Goal: Transaction & Acquisition: Book appointment/travel/reservation

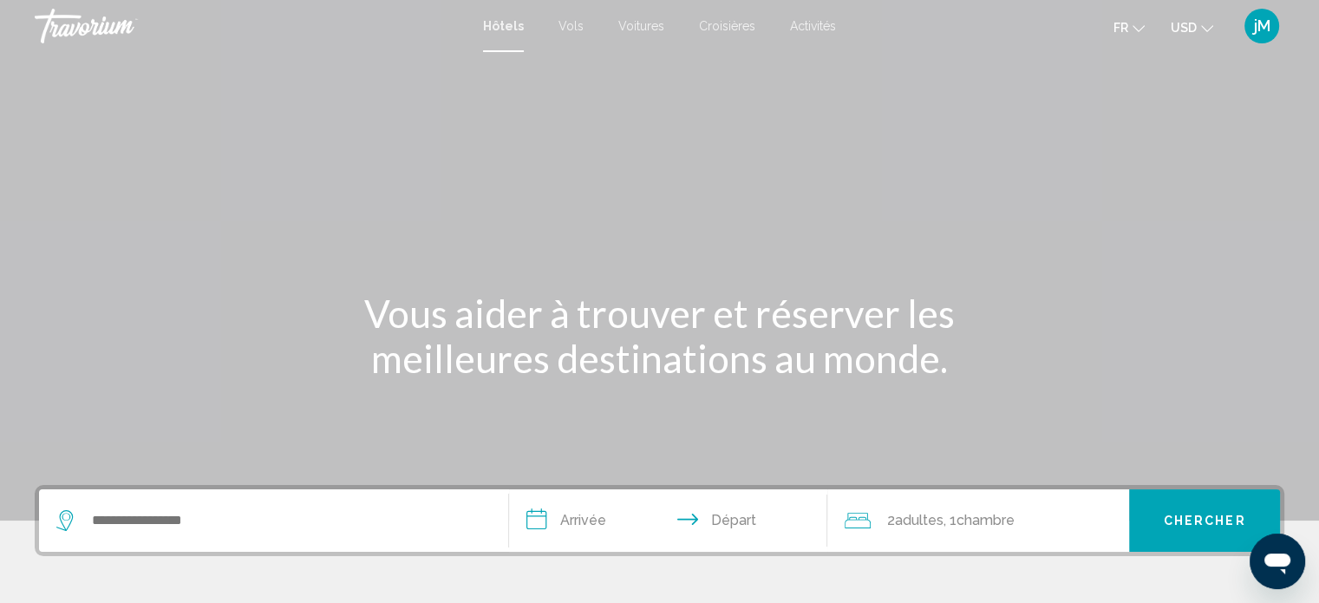
click at [803, 27] on span "Activités" at bounding box center [813, 26] width 46 height 14
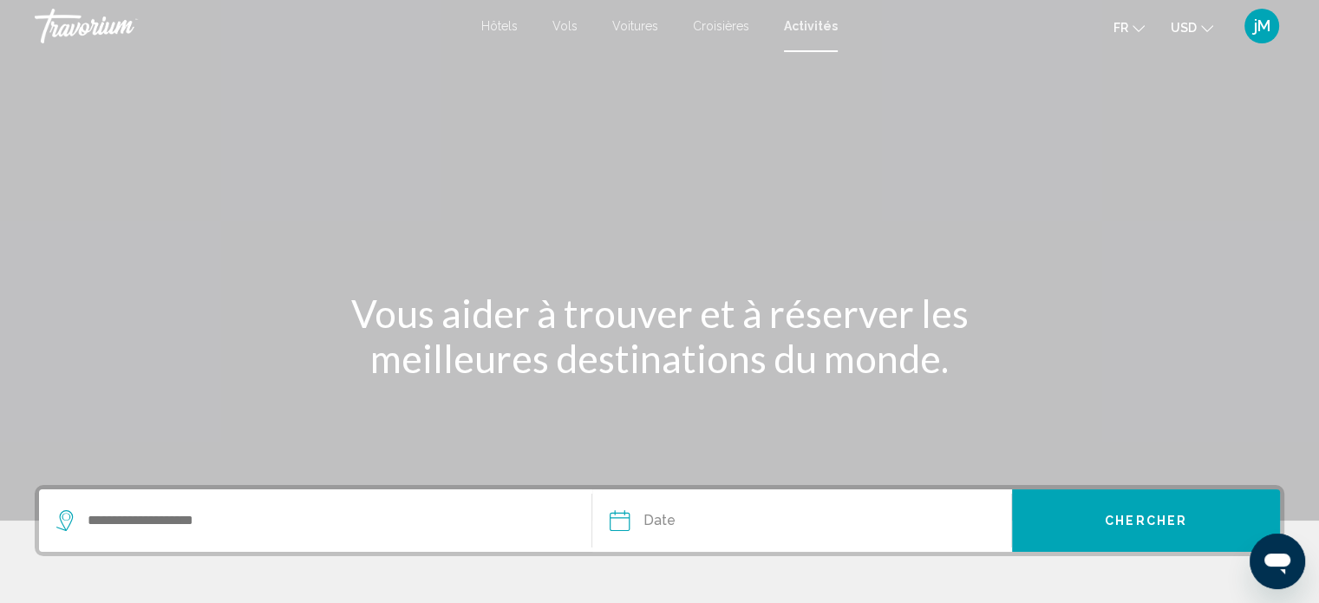
click at [1207, 27] on icon "Change currency" at bounding box center [1207, 29] width 12 height 12
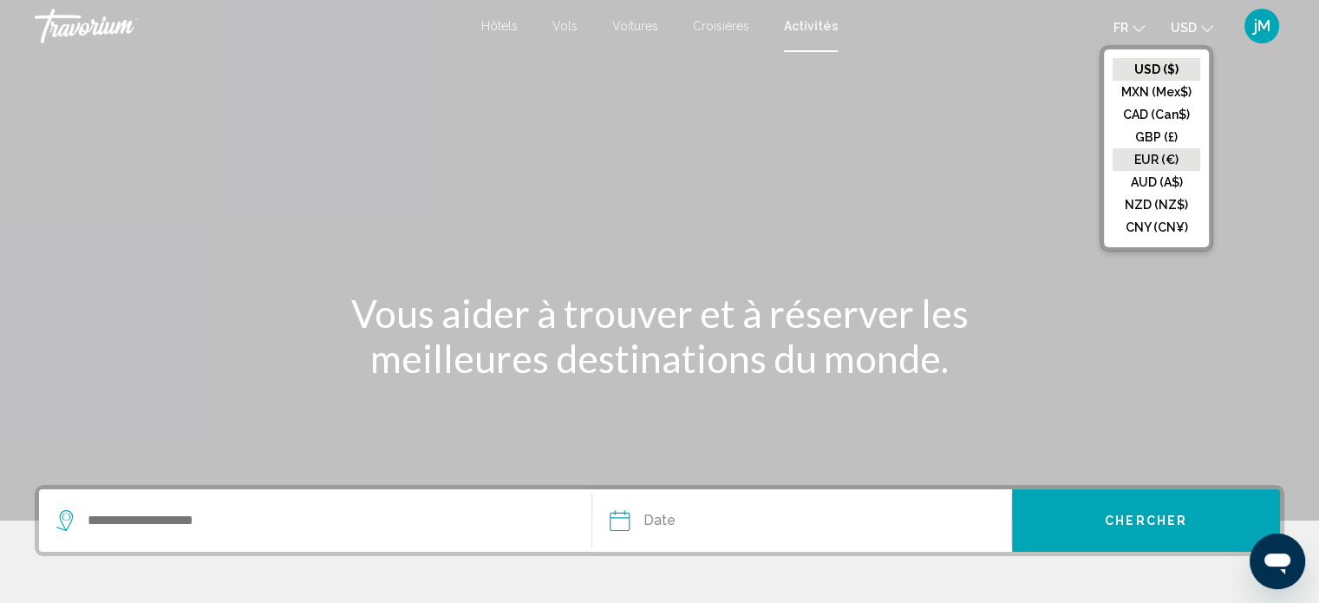
click at [1179, 154] on button "EUR (€)" at bounding box center [1157, 159] width 88 height 23
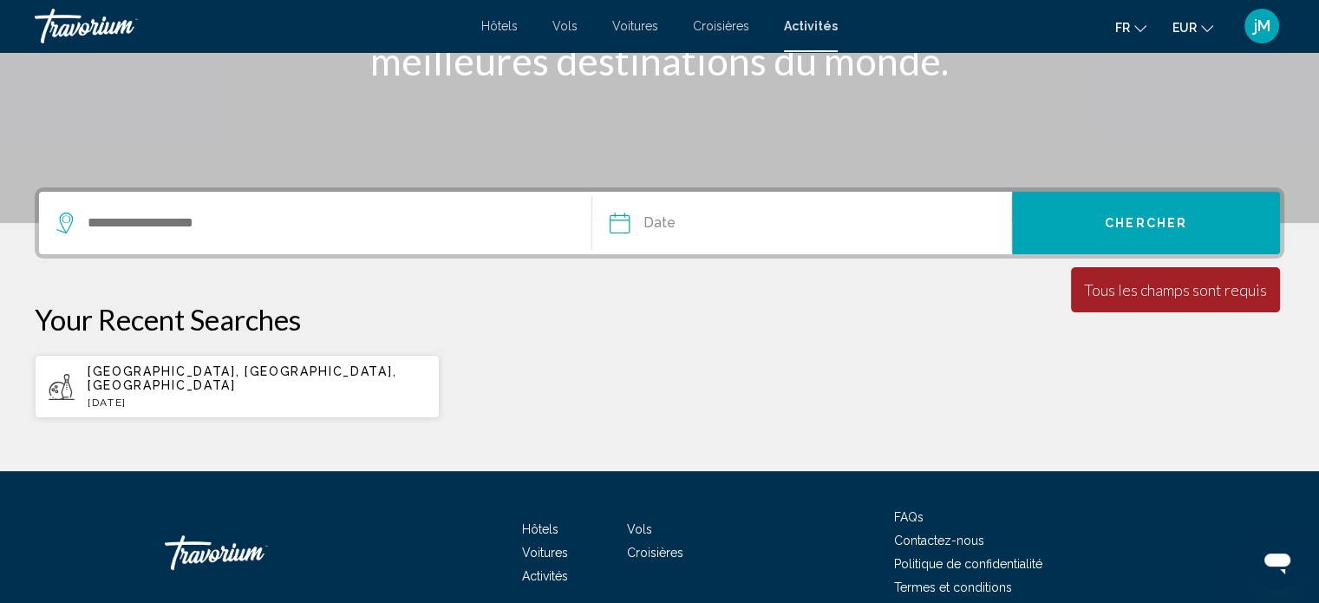
scroll to position [298, 0]
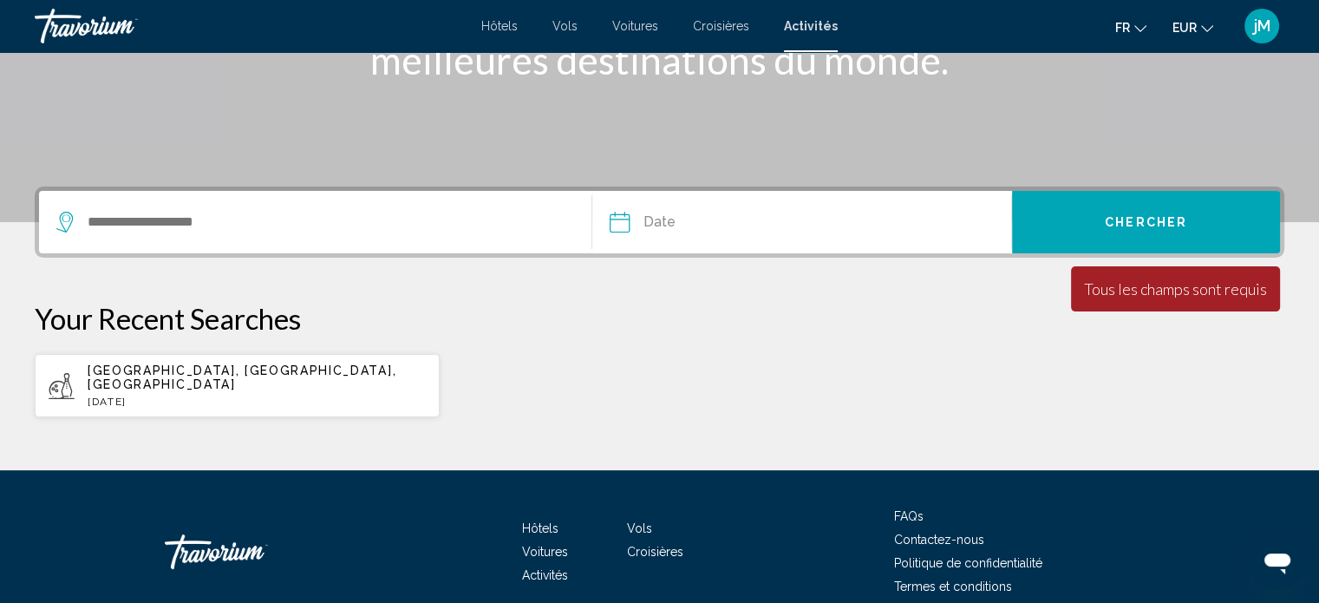
click at [371, 395] on p "[DATE]" at bounding box center [257, 401] width 338 height 12
type input "**********"
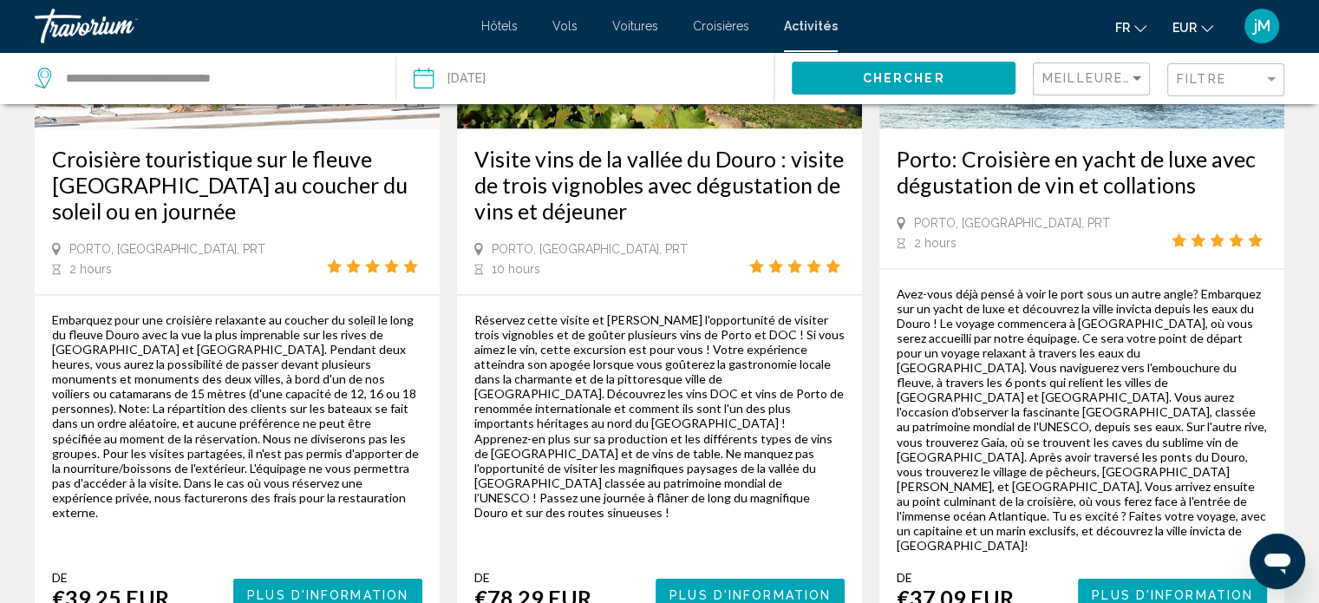
scroll to position [3060, 0]
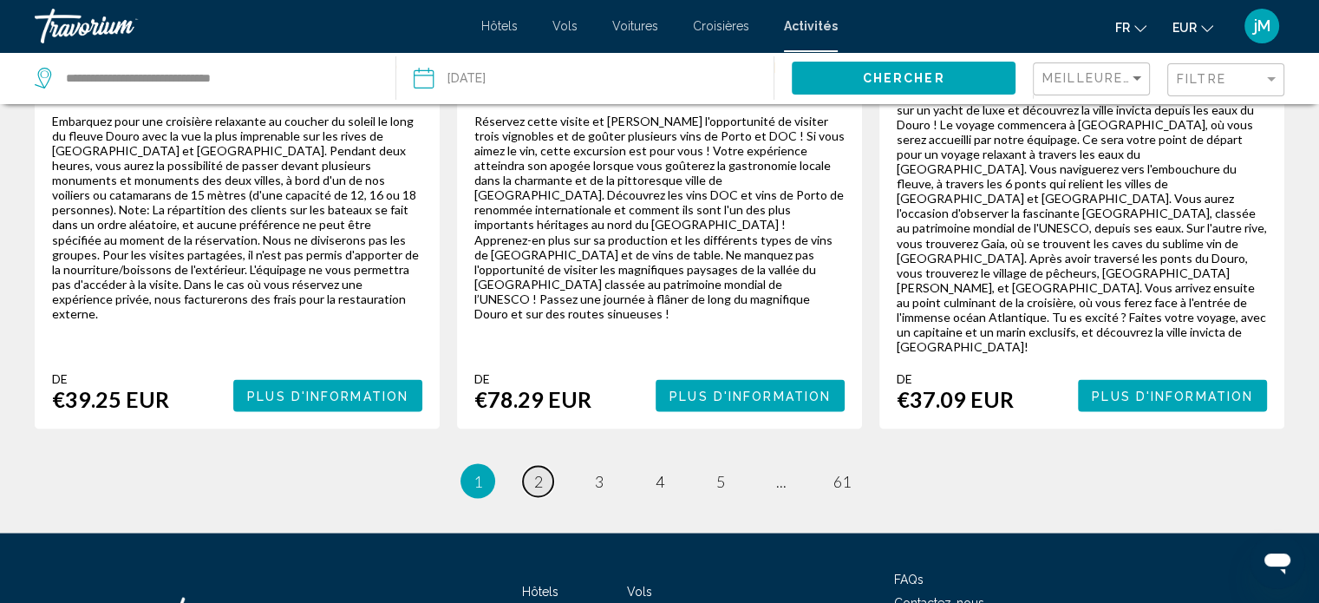
click at [537, 471] on span "2" at bounding box center [538, 480] width 9 height 19
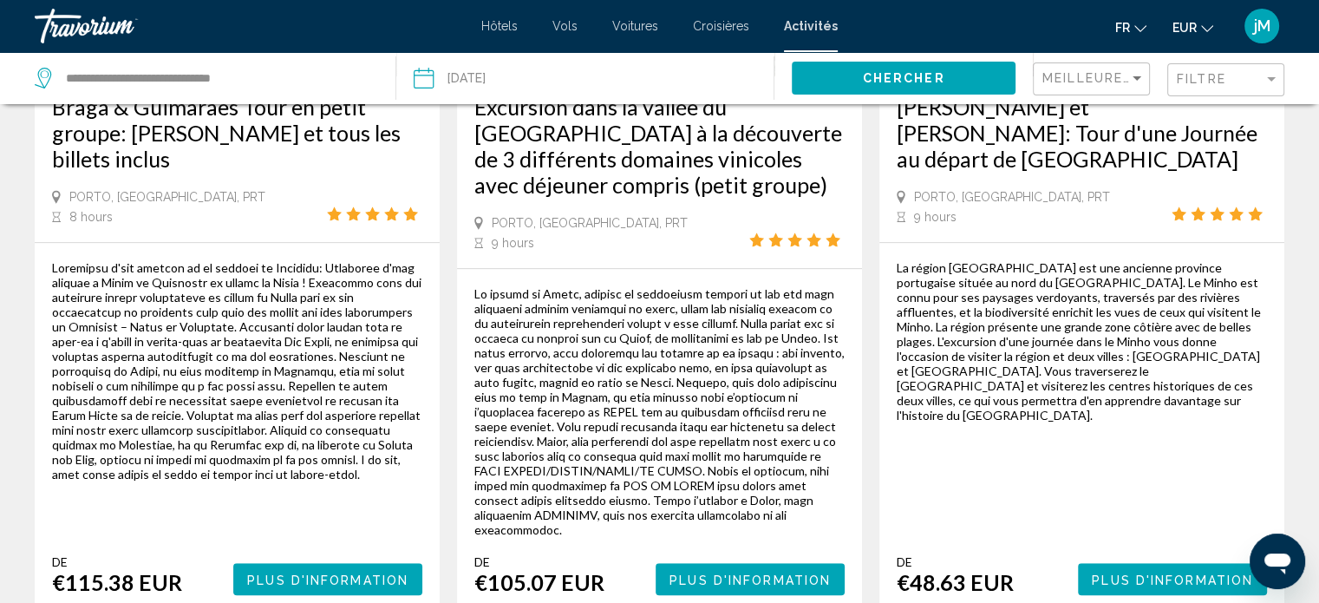
scroll to position [1107, 0]
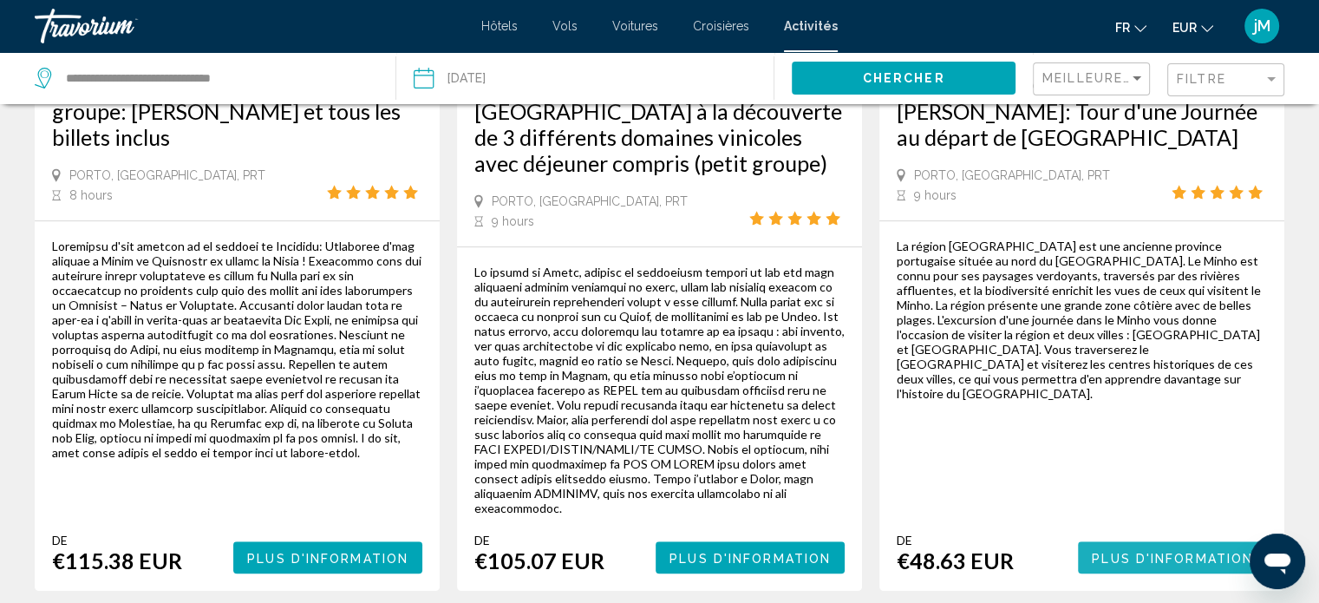
click at [1155, 541] on button "Plus d'information" at bounding box center [1172, 557] width 189 height 32
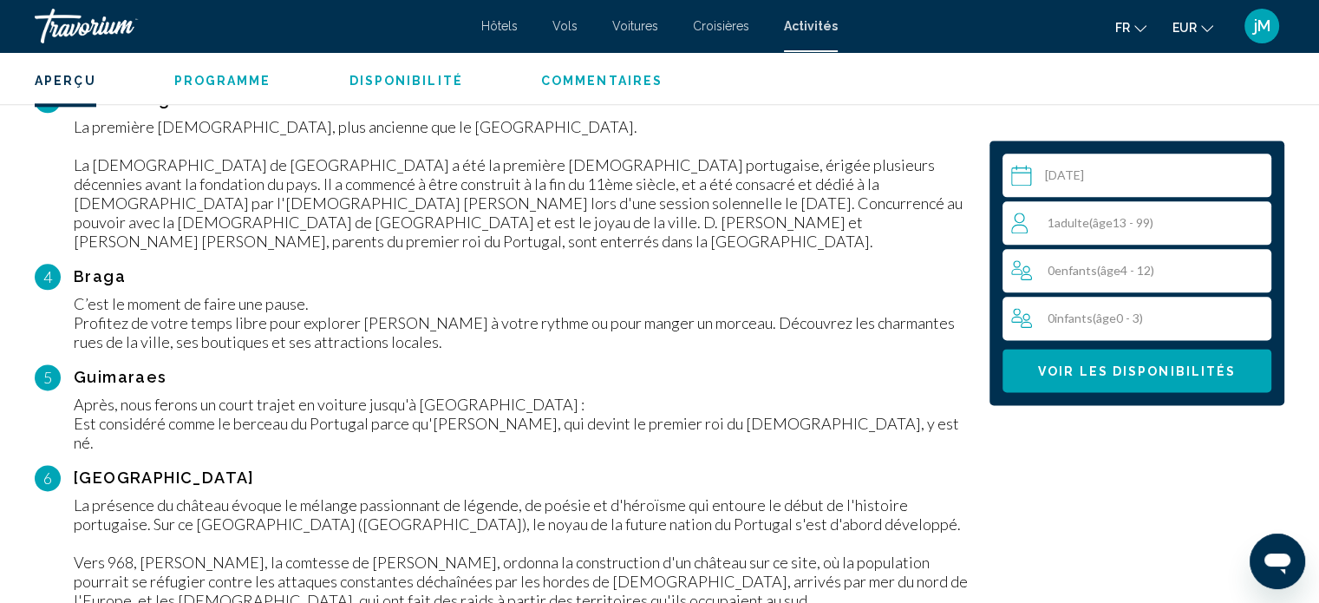
scroll to position [2177, 0]
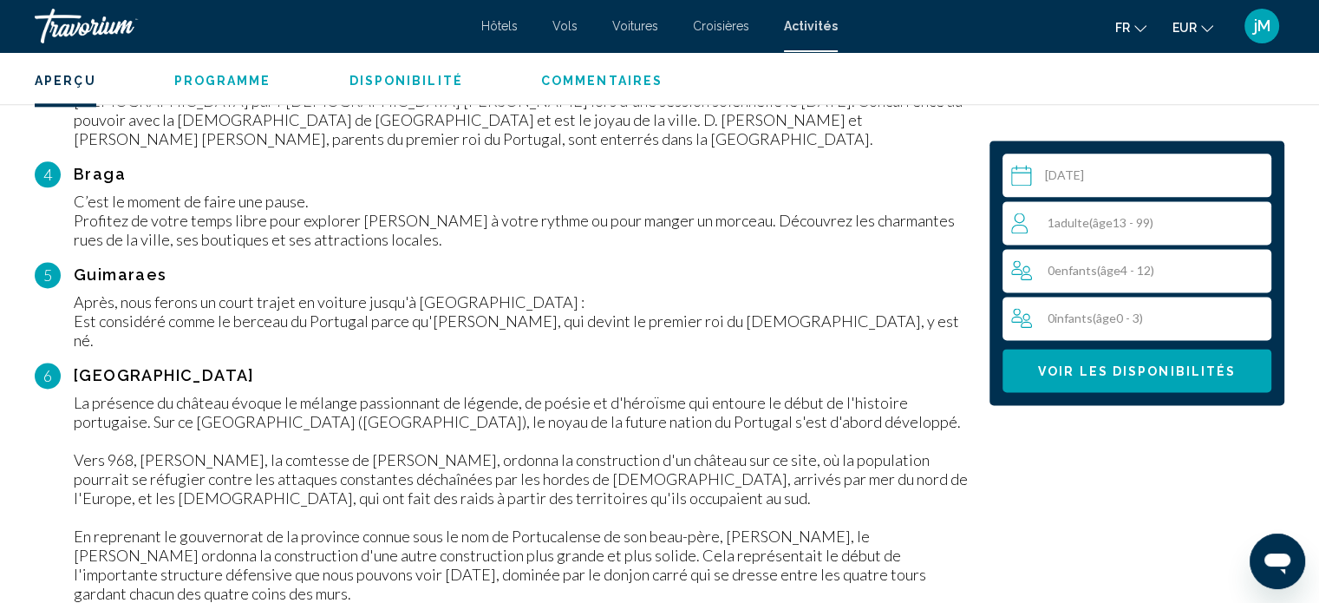
click at [191, 393] on div "La présence du château évoque le mélange passionnant de légende, de poésie et d…" at bounding box center [523, 526] width 898 height 267
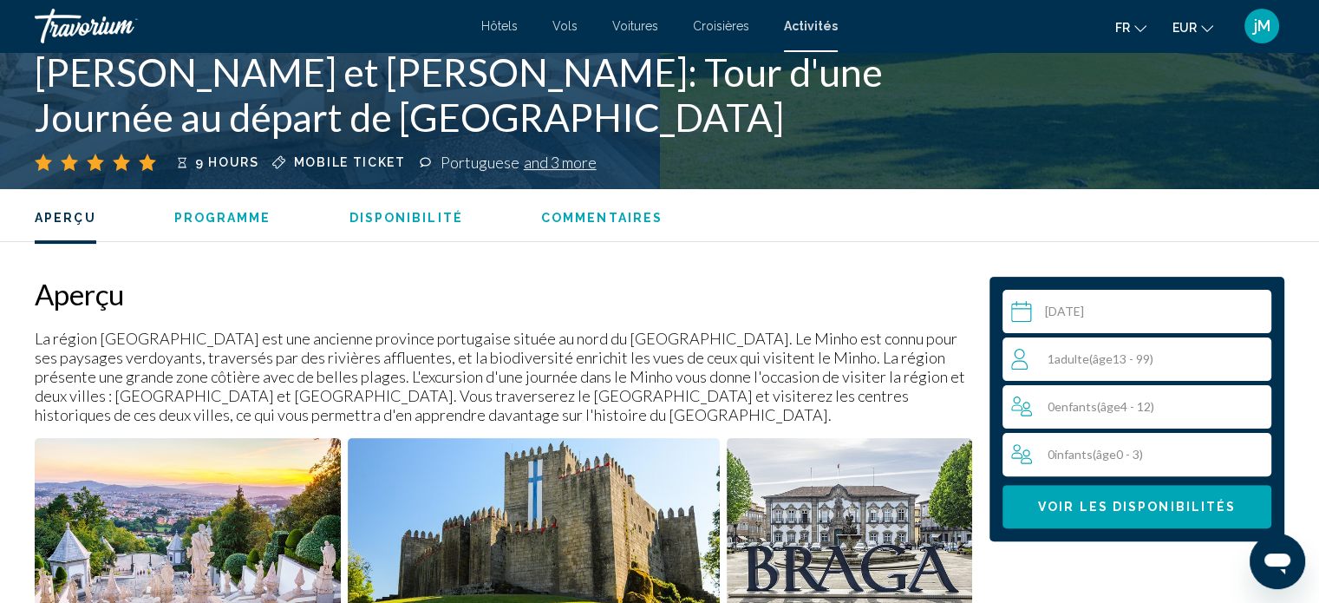
scroll to position [0, 0]
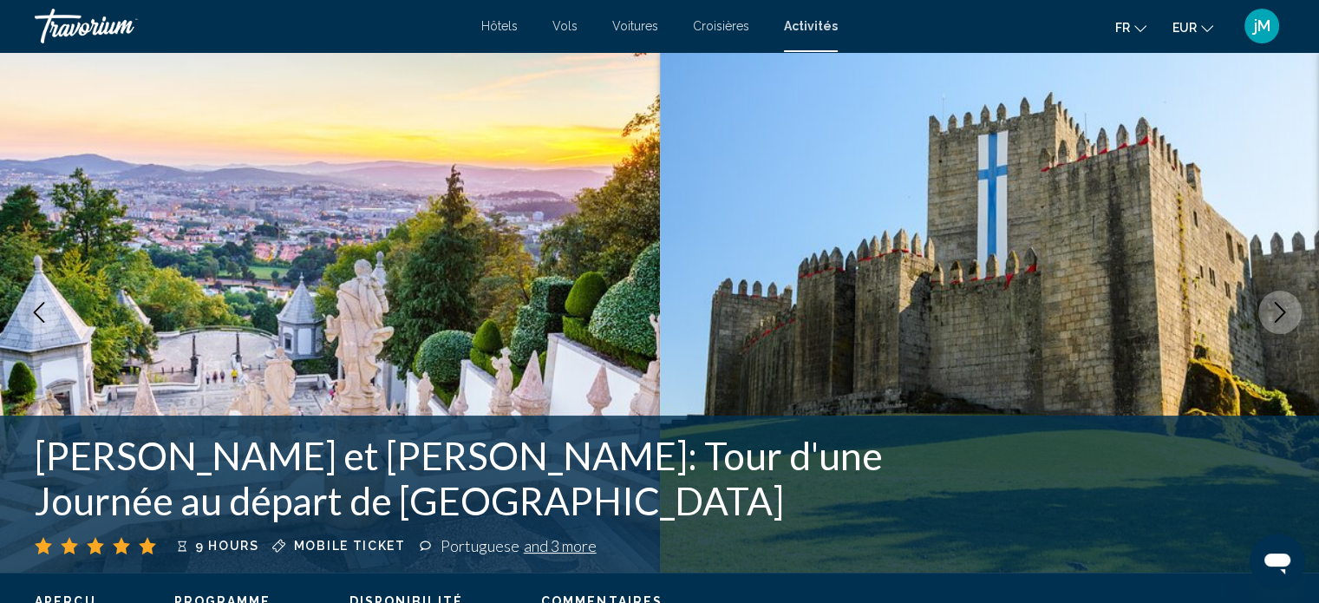
click at [811, 30] on span "Activités" at bounding box center [811, 26] width 54 height 14
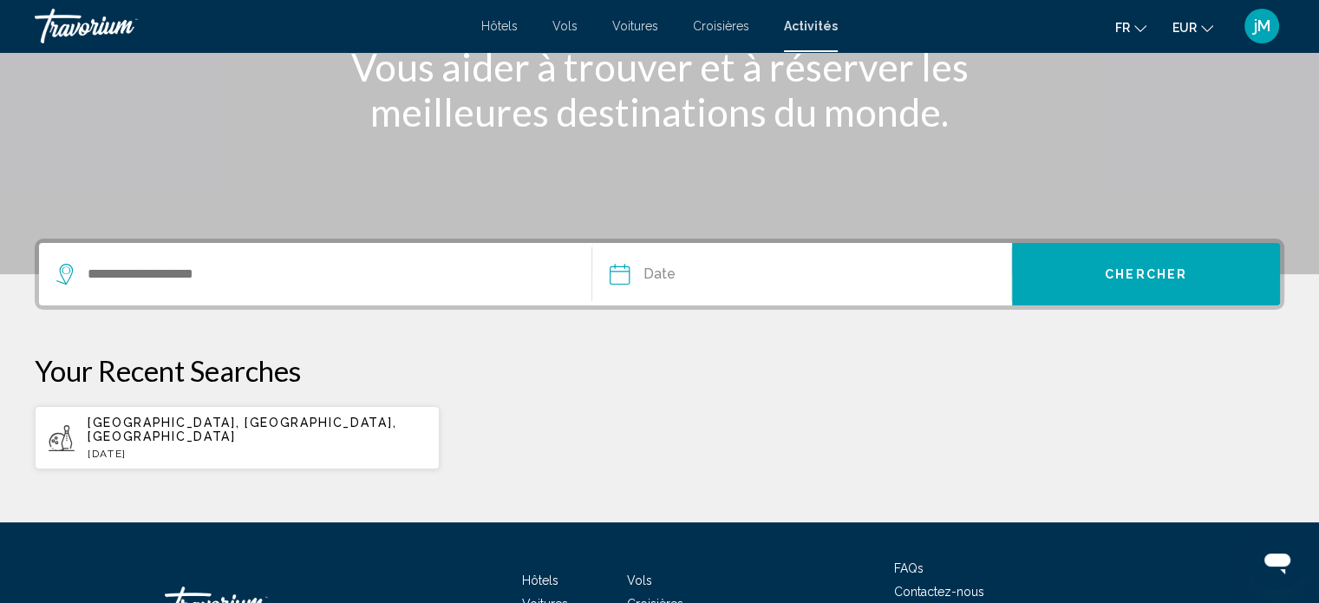
scroll to position [257, 0]
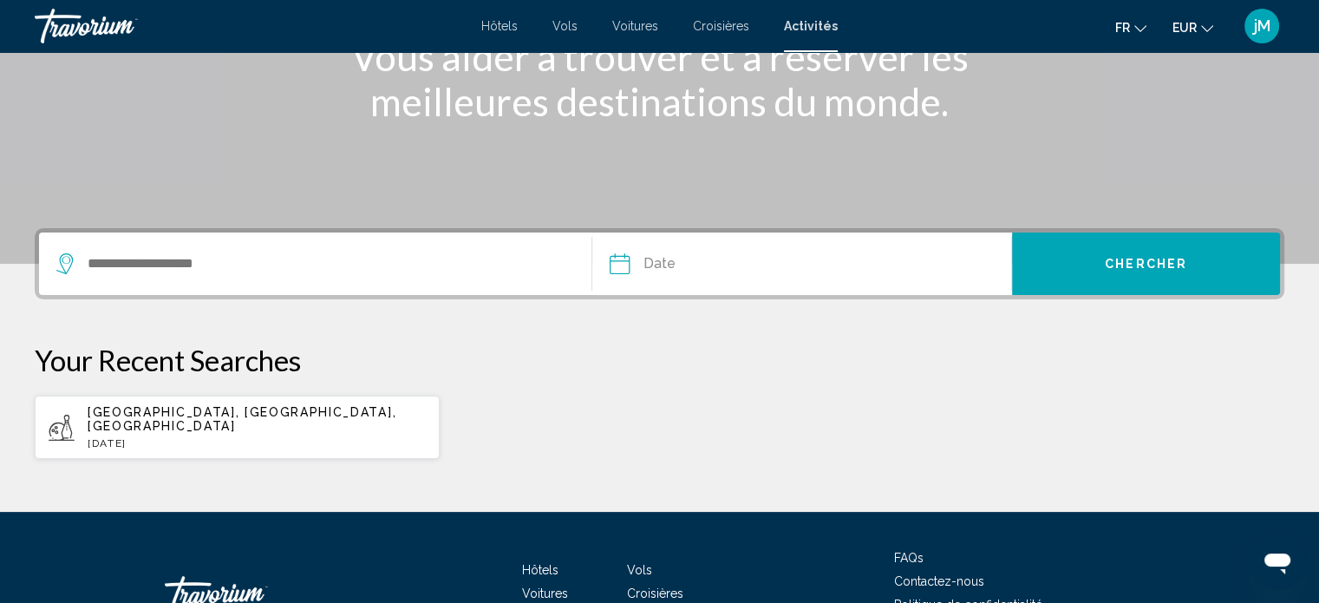
click at [241, 434] on app-activities-recent-search "[GEOGRAPHIC_DATA], [GEOGRAPHIC_DATA], [GEOGRAPHIC_DATA] [DATE]" at bounding box center [237, 426] width 405 height 63
type input "**********"
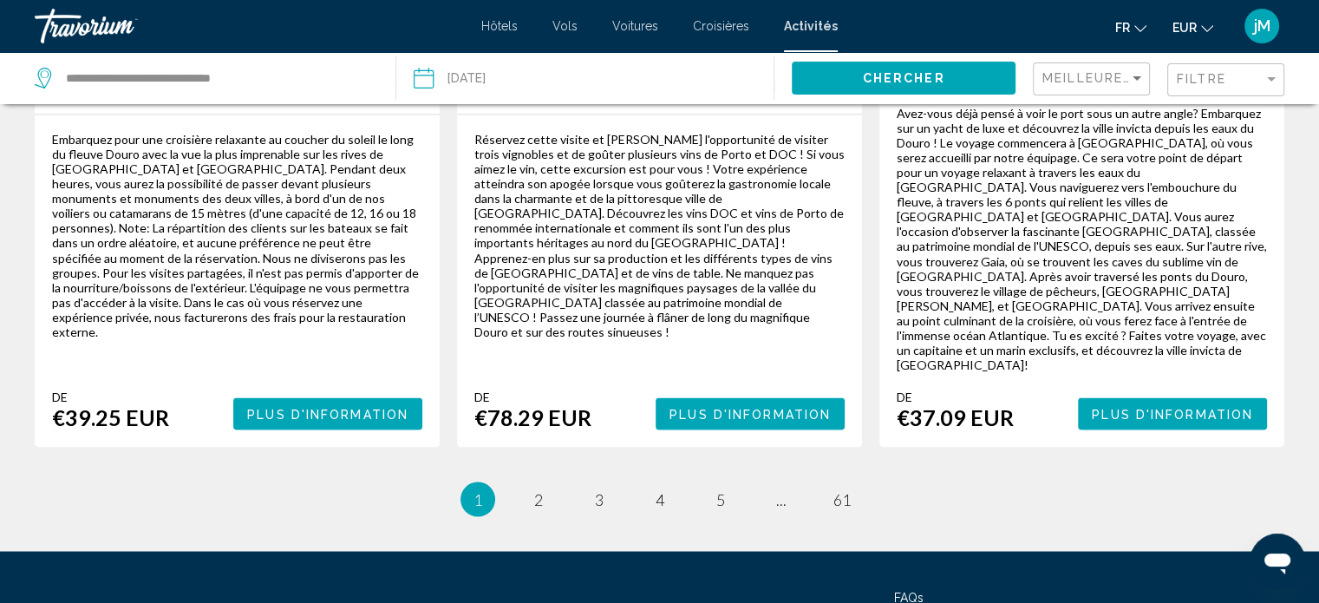
scroll to position [3060, 0]
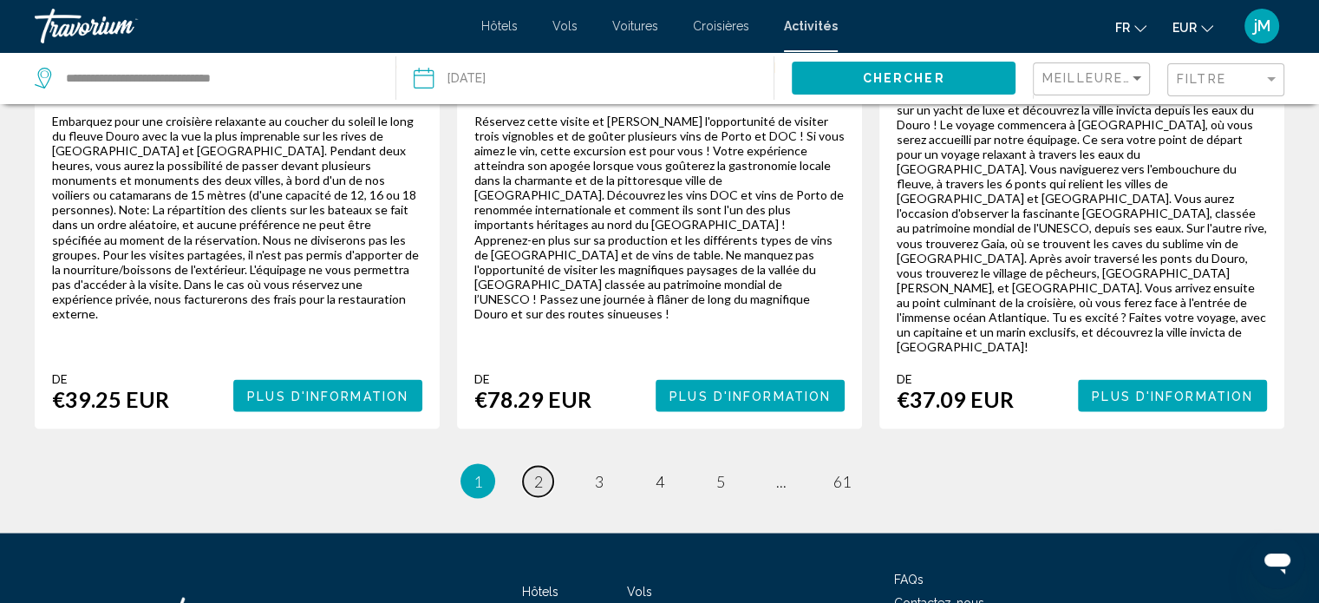
click at [526, 466] on link "page 2" at bounding box center [538, 481] width 30 height 30
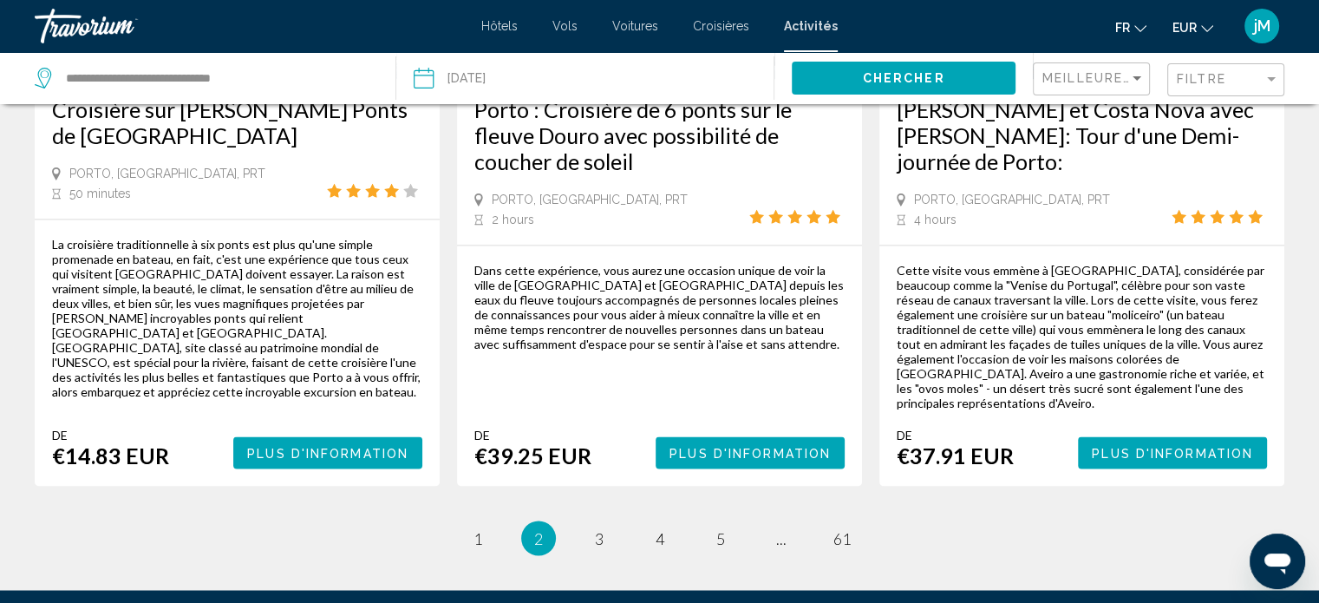
scroll to position [2895, 0]
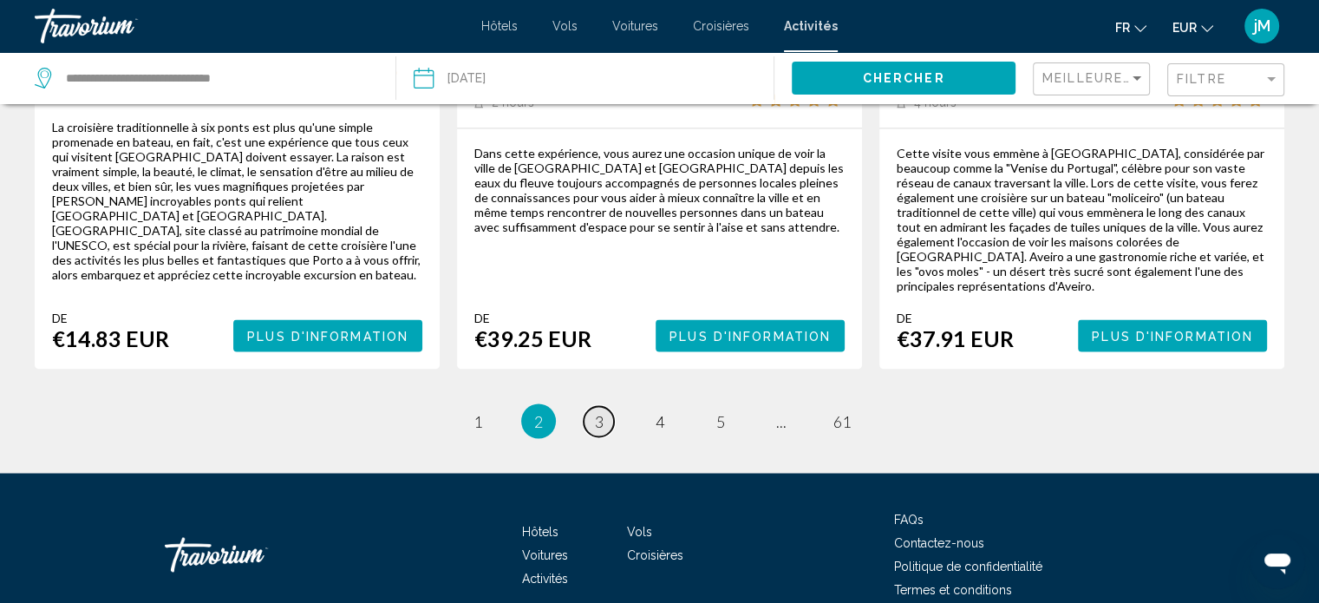
click at [605, 406] on link "page 3" at bounding box center [599, 421] width 30 height 30
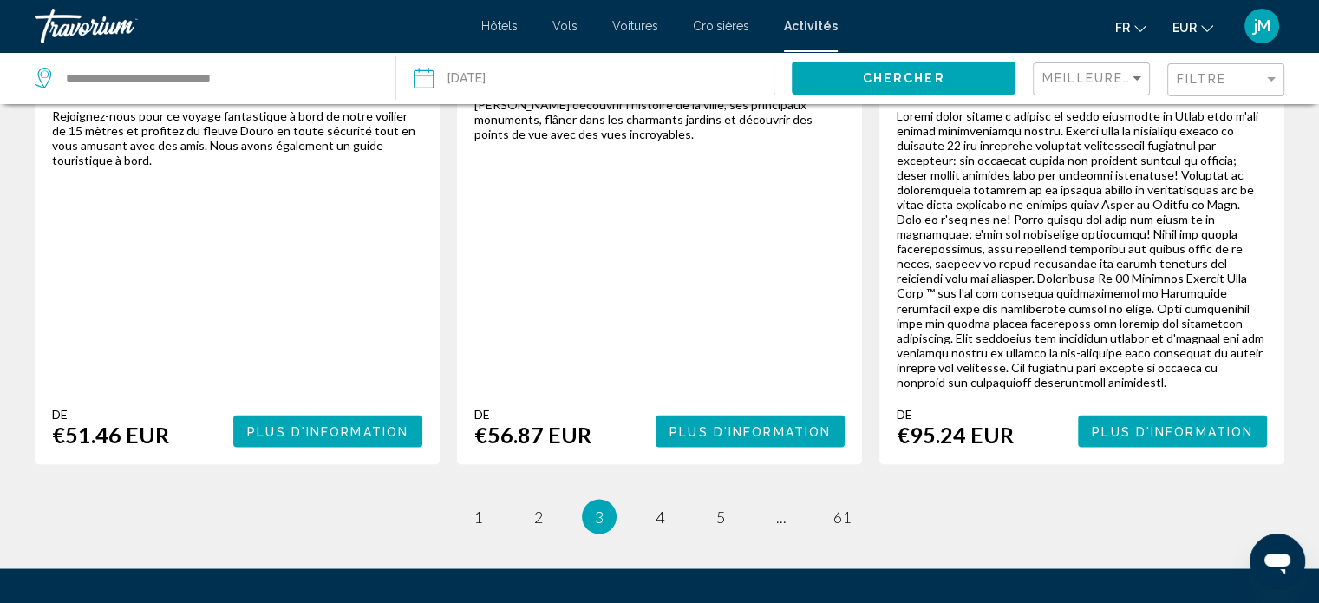
scroll to position [3076, 0]
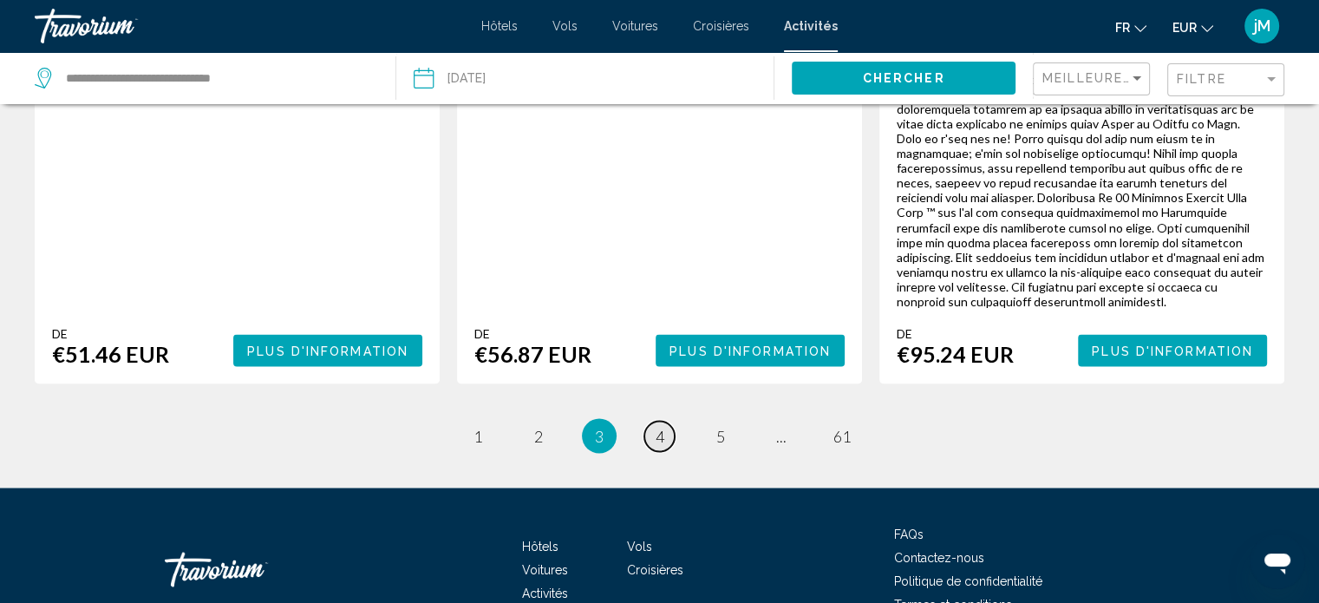
click at [656, 426] on span "4" at bounding box center [660, 435] width 9 height 19
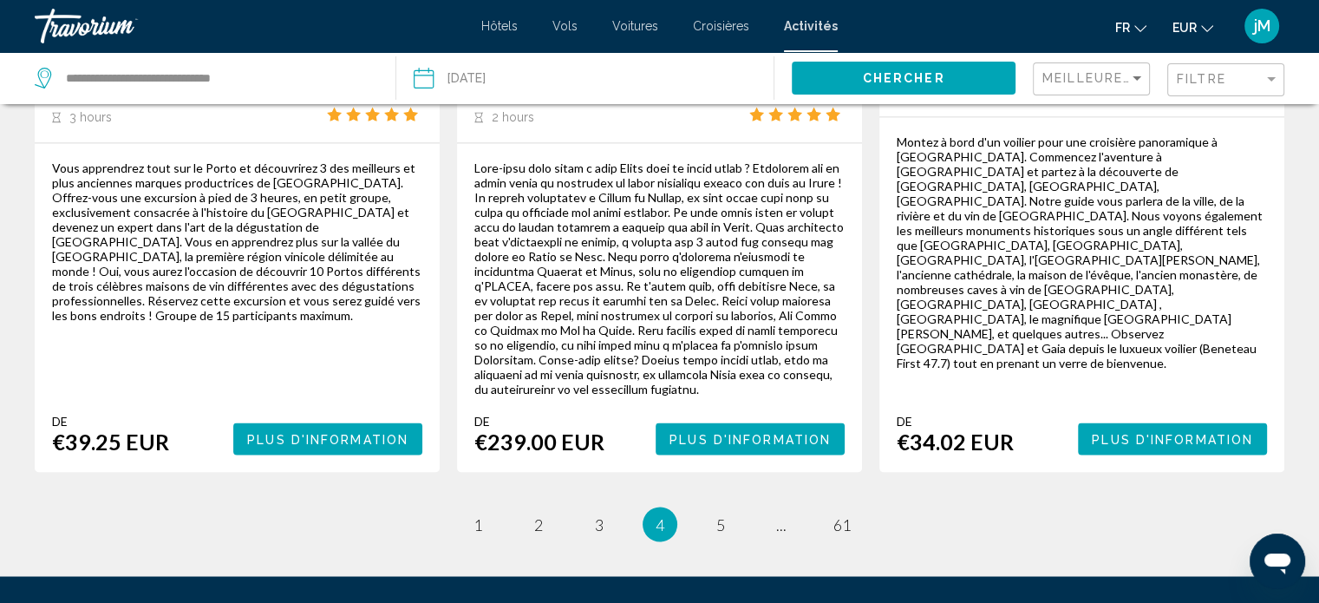
scroll to position [2850, 0]
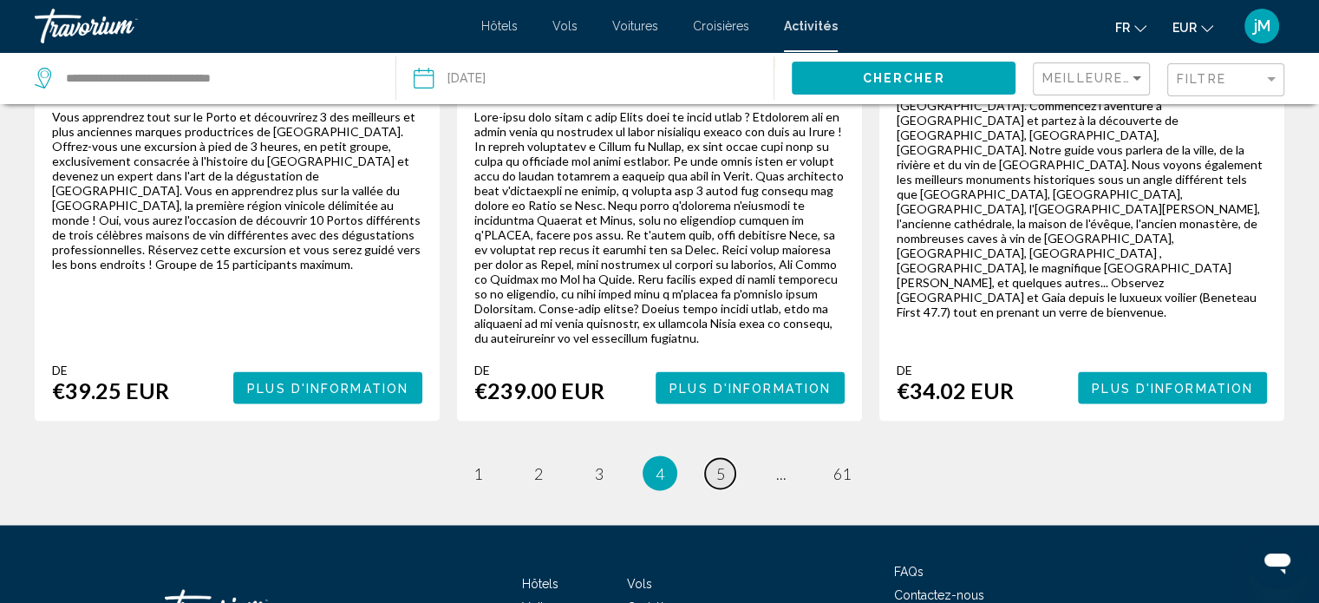
click at [714, 458] on link "page 5" at bounding box center [720, 473] width 30 height 30
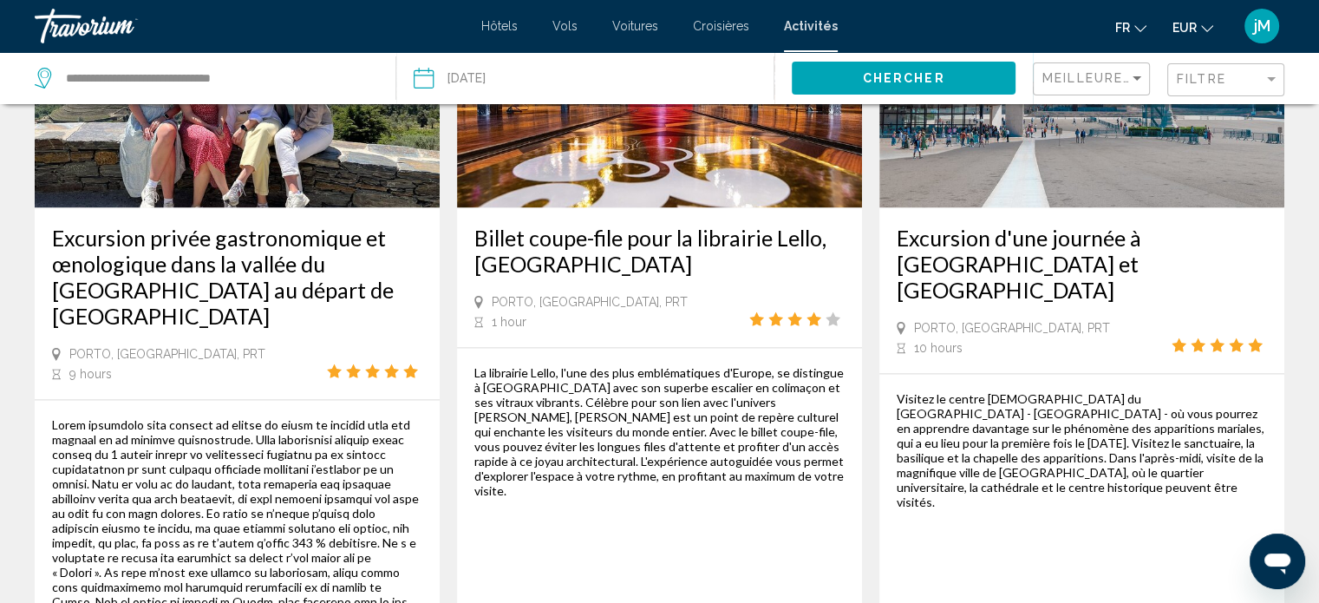
scroll to position [2645, 0]
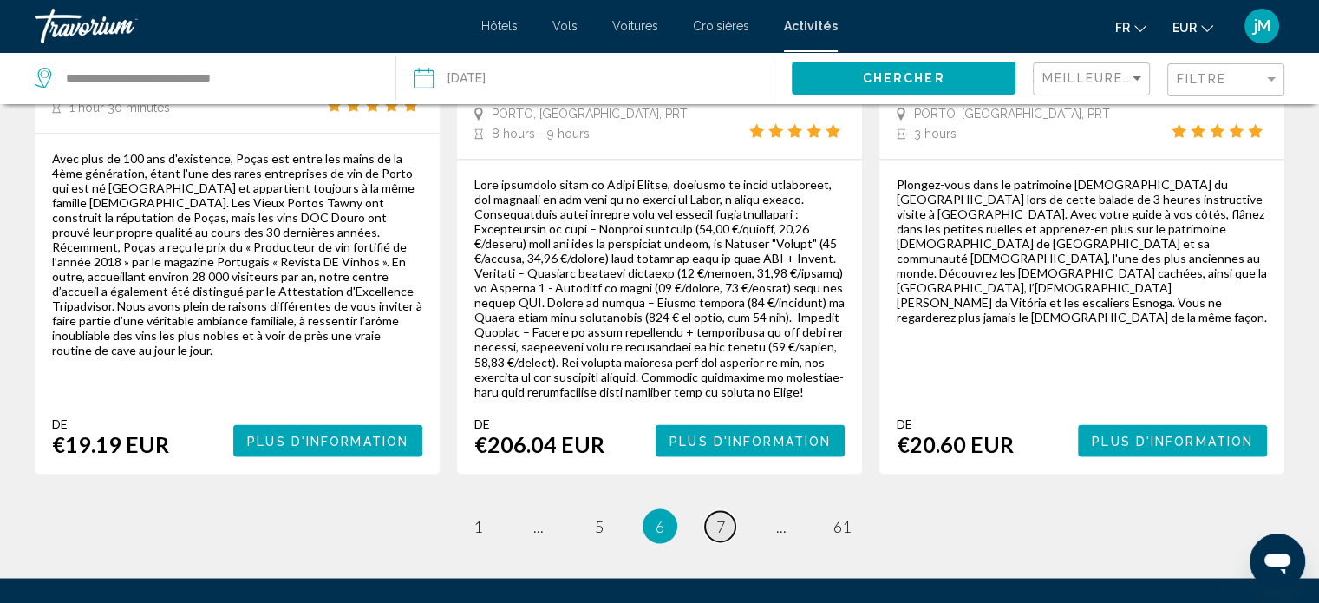
scroll to position [3060, 0]
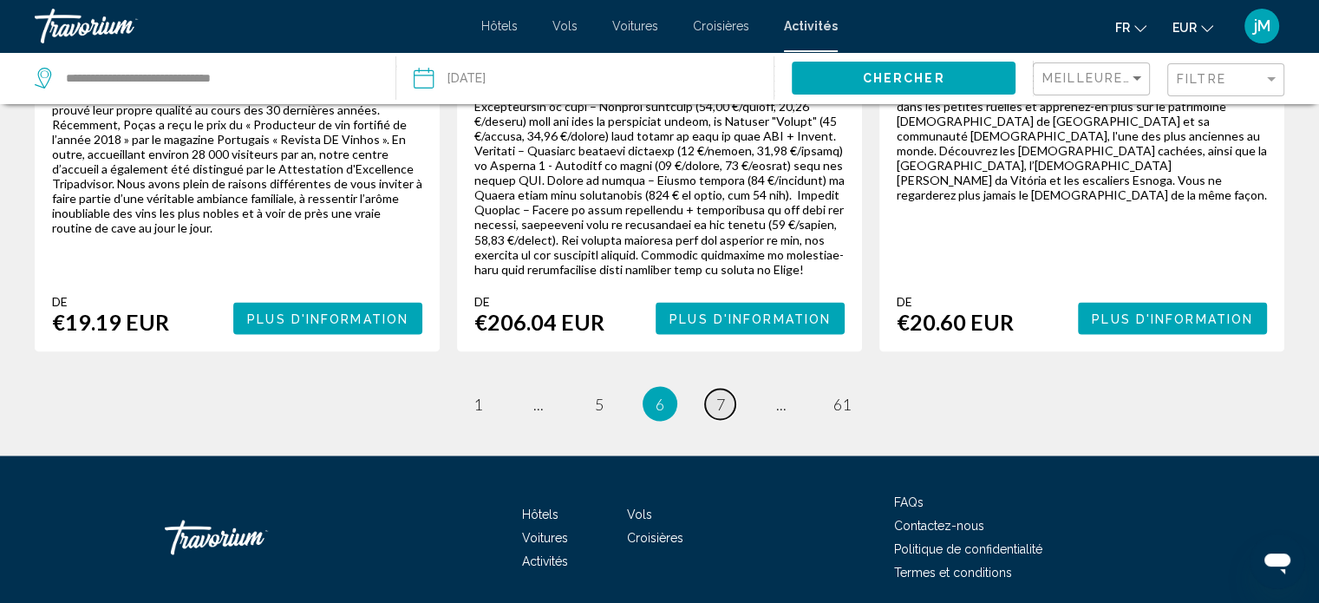
click at [718, 394] on span "7" at bounding box center [720, 403] width 9 height 19
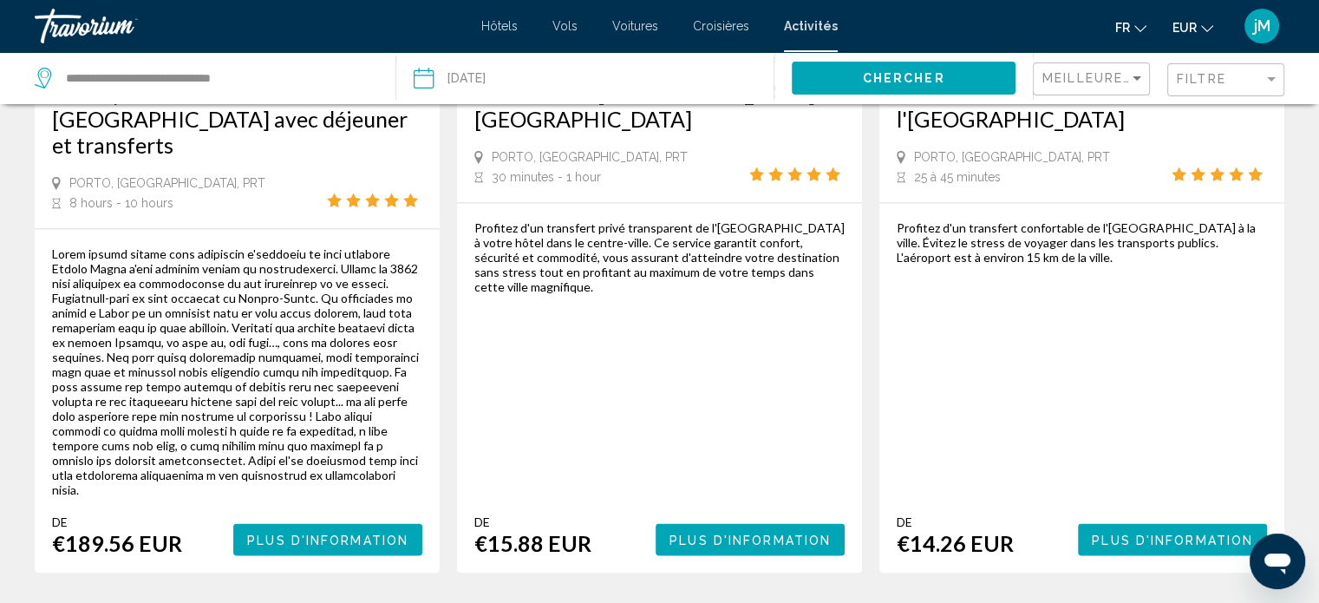
scroll to position [2757, 0]
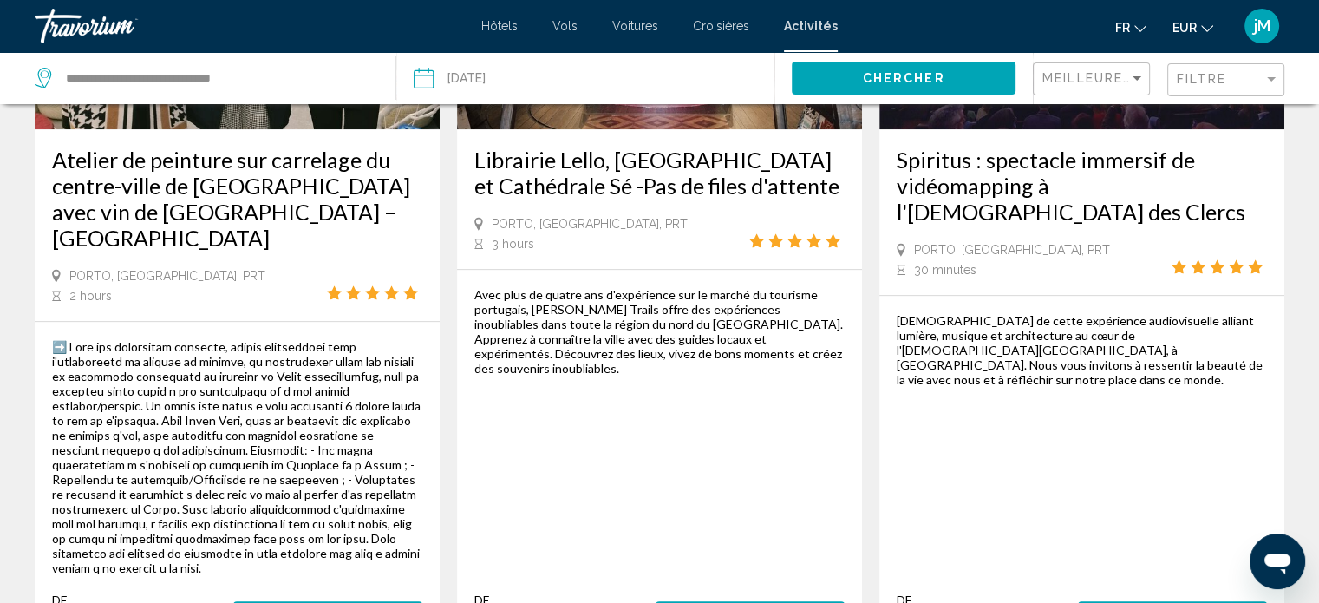
scroll to position [1195, 0]
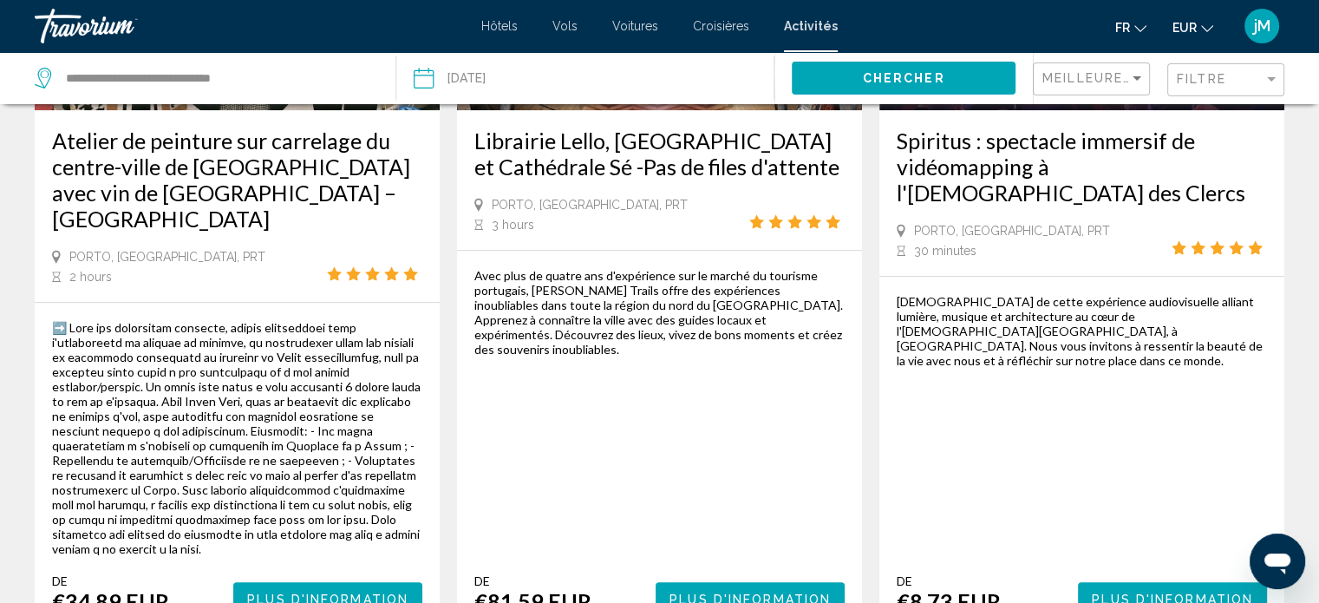
click at [721, 591] on span "Plus d'information" at bounding box center [749, 598] width 161 height 14
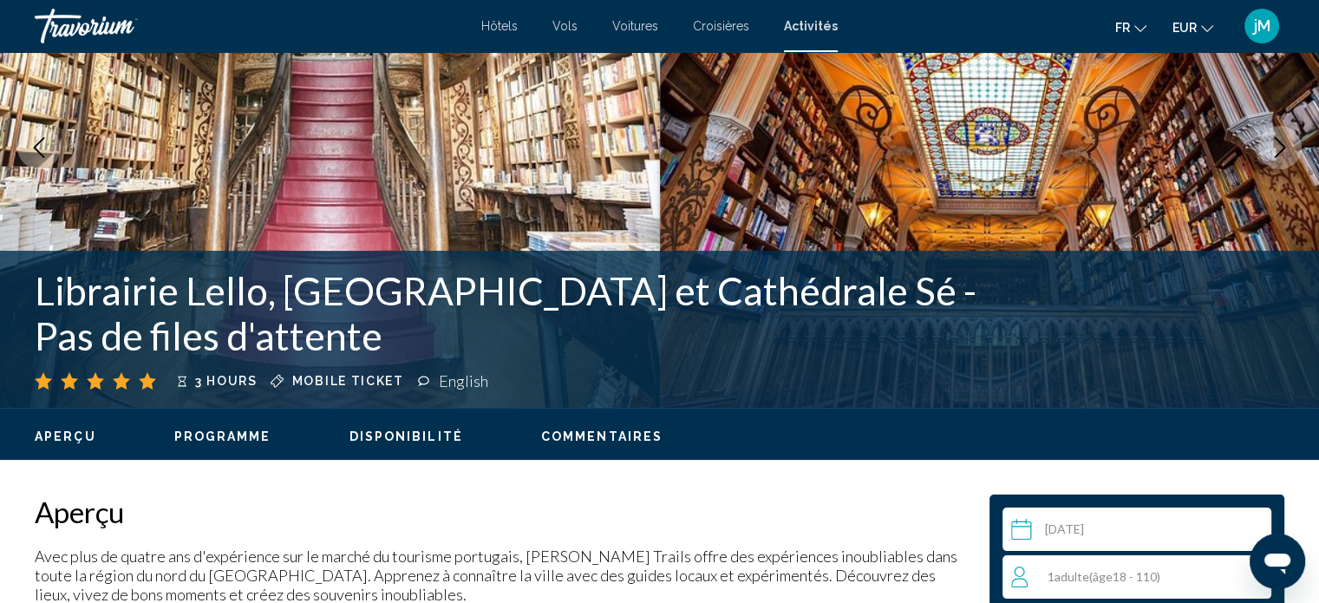
scroll to position [164, 0]
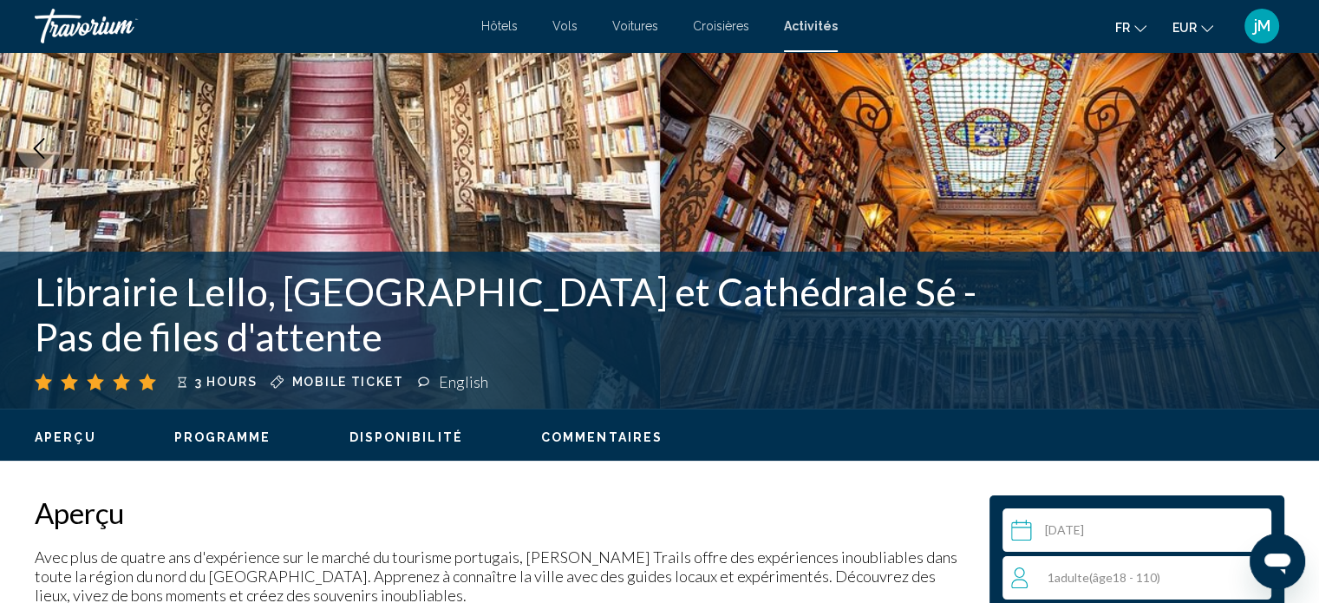
click at [434, 433] on span "Disponibilité" at bounding box center [406, 437] width 114 height 14
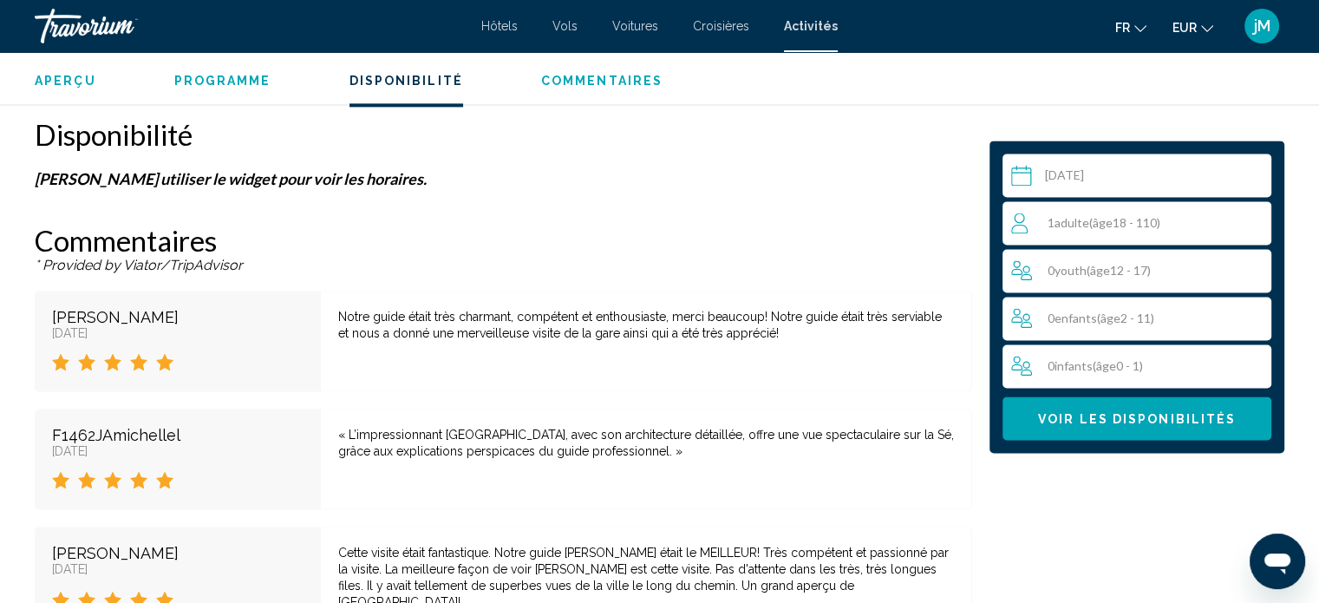
scroll to position [2516, 0]
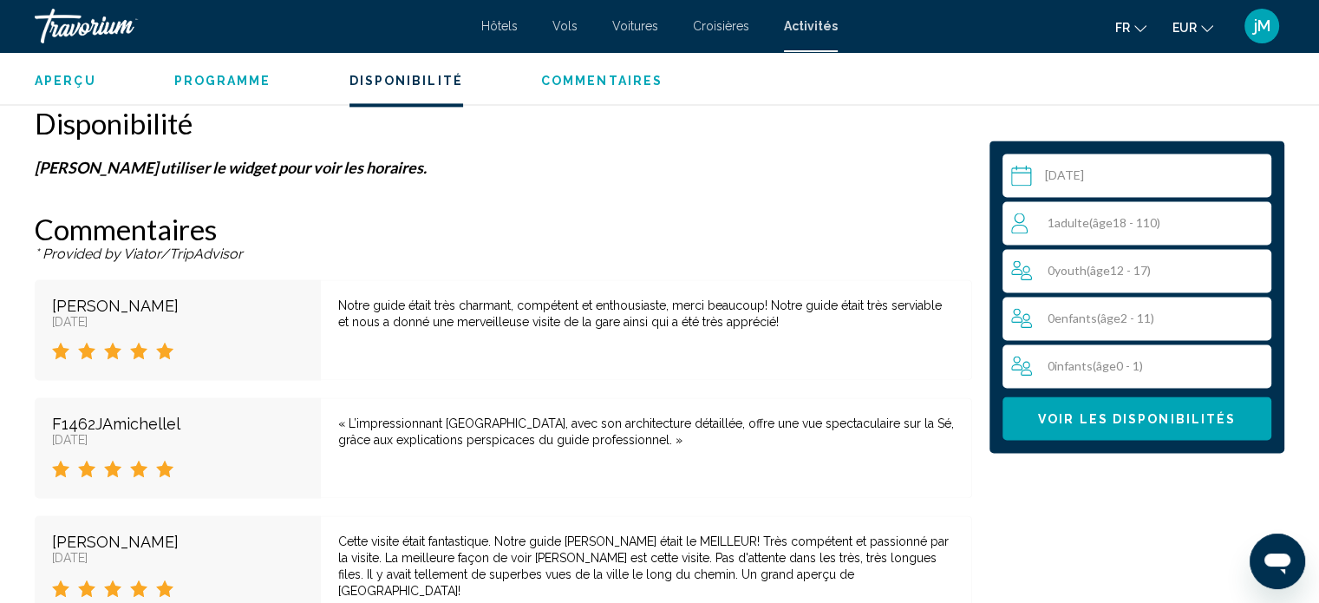
click at [321, 169] on p "[PERSON_NAME] utiliser le widget pour voir les horaires." at bounding box center [503, 167] width 937 height 19
click at [1165, 419] on span "Voir les disponibilités" at bounding box center [1137, 419] width 198 height 14
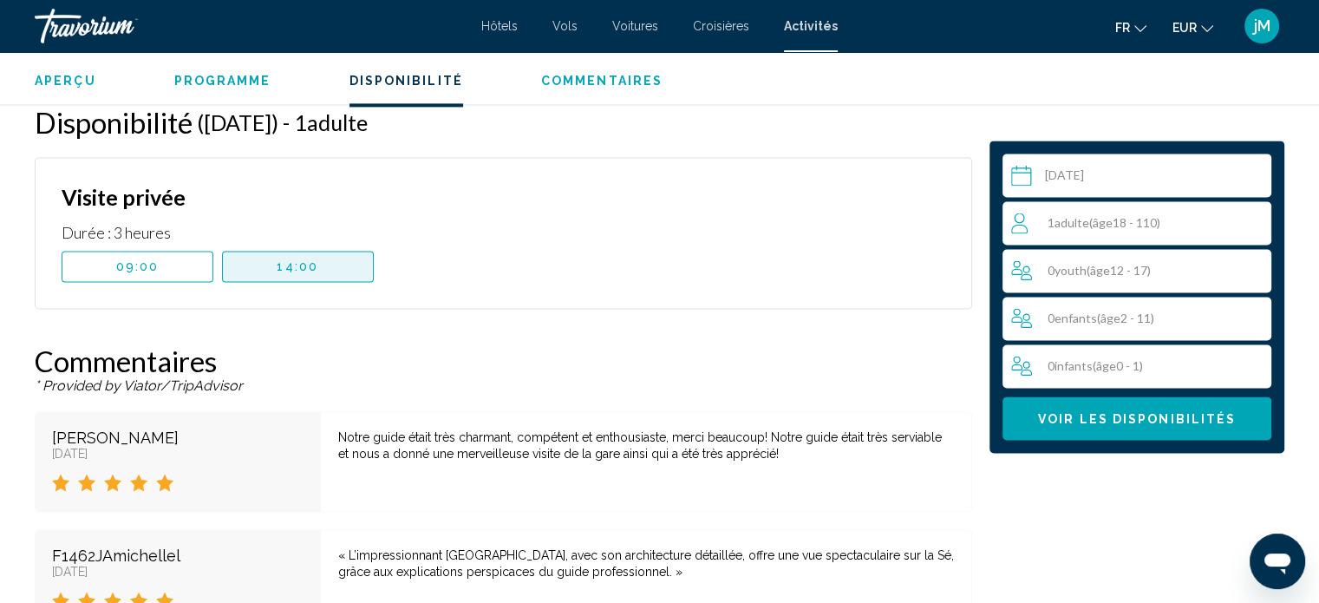
click at [347, 273] on button "14:00" at bounding box center [298, 266] width 152 height 31
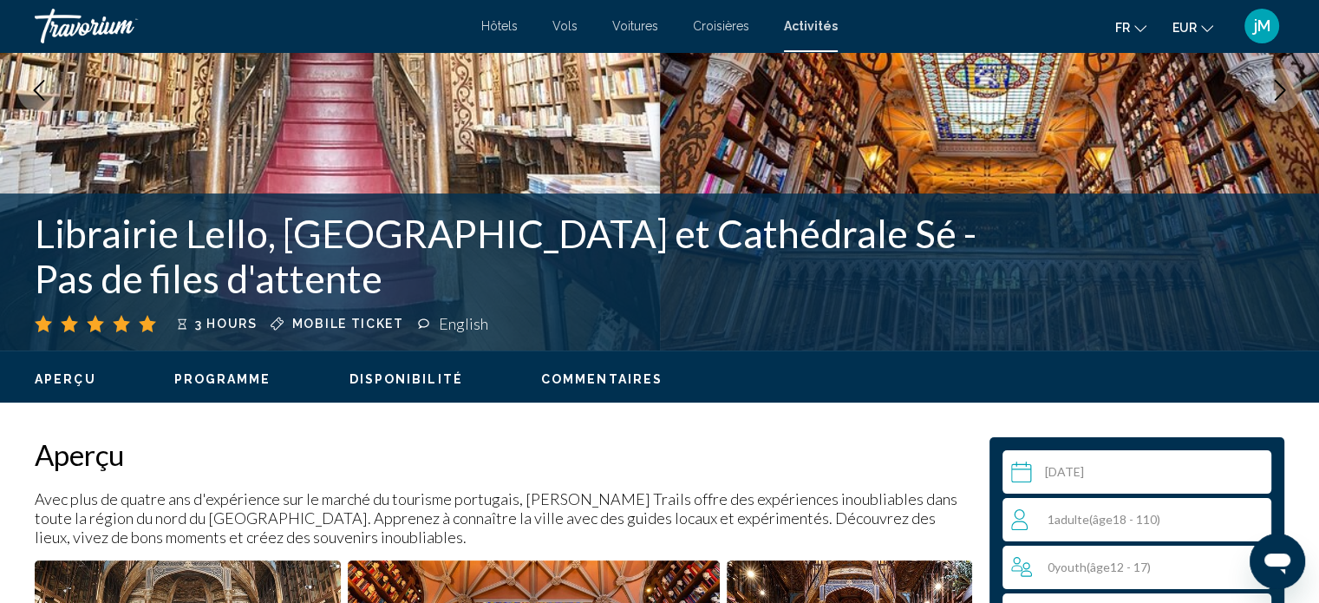
scroll to position [0, 0]
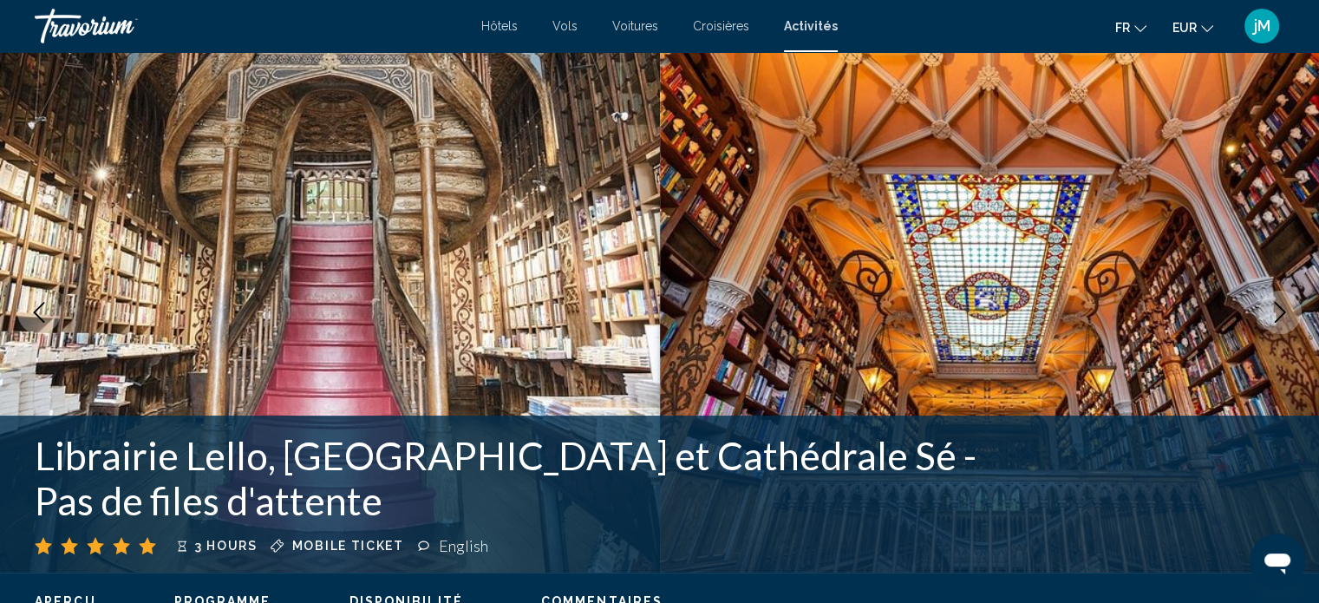
click at [812, 27] on span "Activités" at bounding box center [811, 26] width 54 height 14
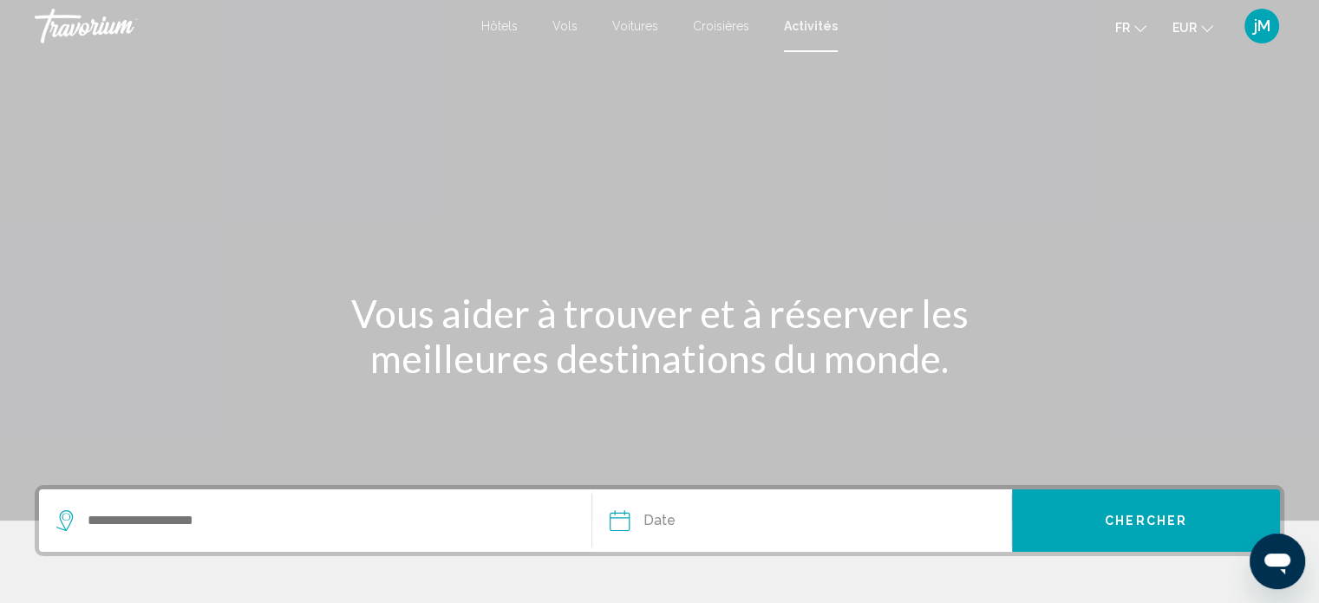
click at [398, 535] on div "Search widget" at bounding box center [315, 520] width 518 height 62
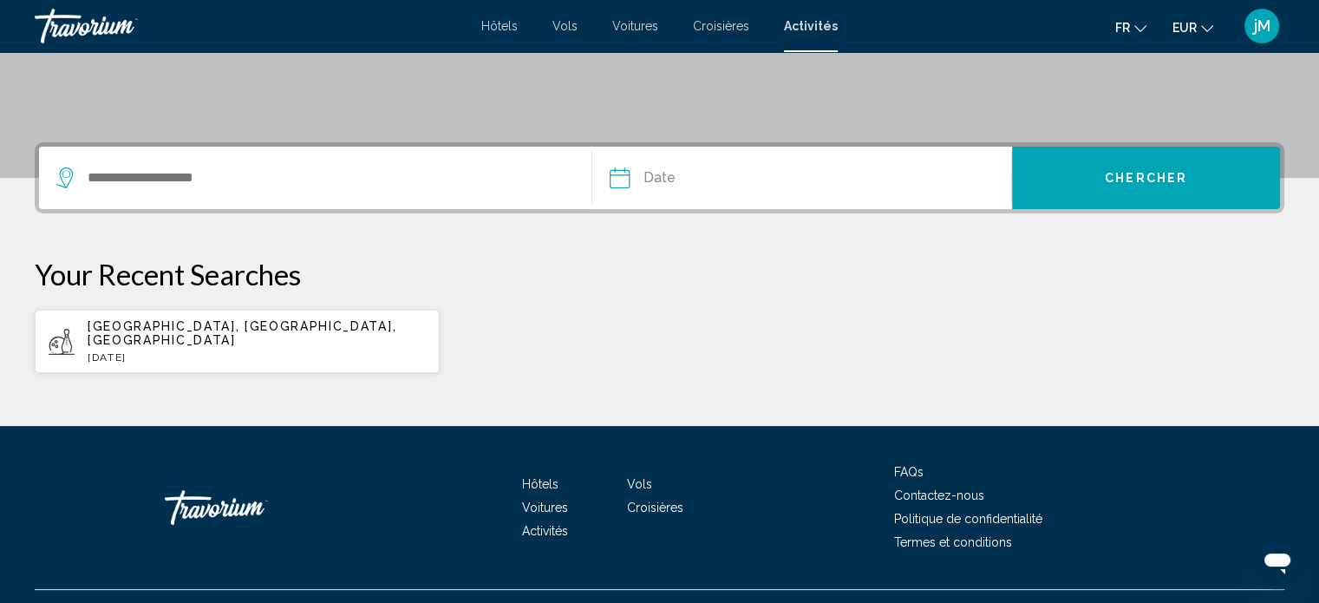
scroll to position [363, 0]
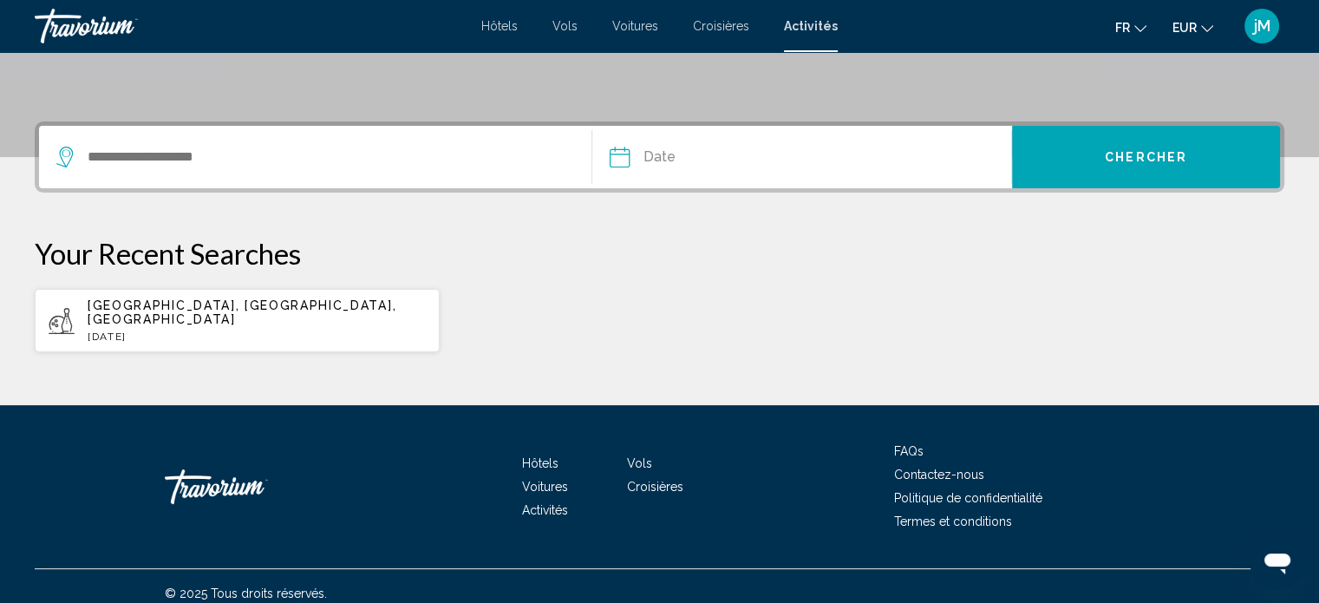
click at [191, 330] on app-activities-recent-search "[GEOGRAPHIC_DATA], [GEOGRAPHIC_DATA], [GEOGRAPHIC_DATA] [DATE]" at bounding box center [237, 320] width 405 height 63
type input "**********"
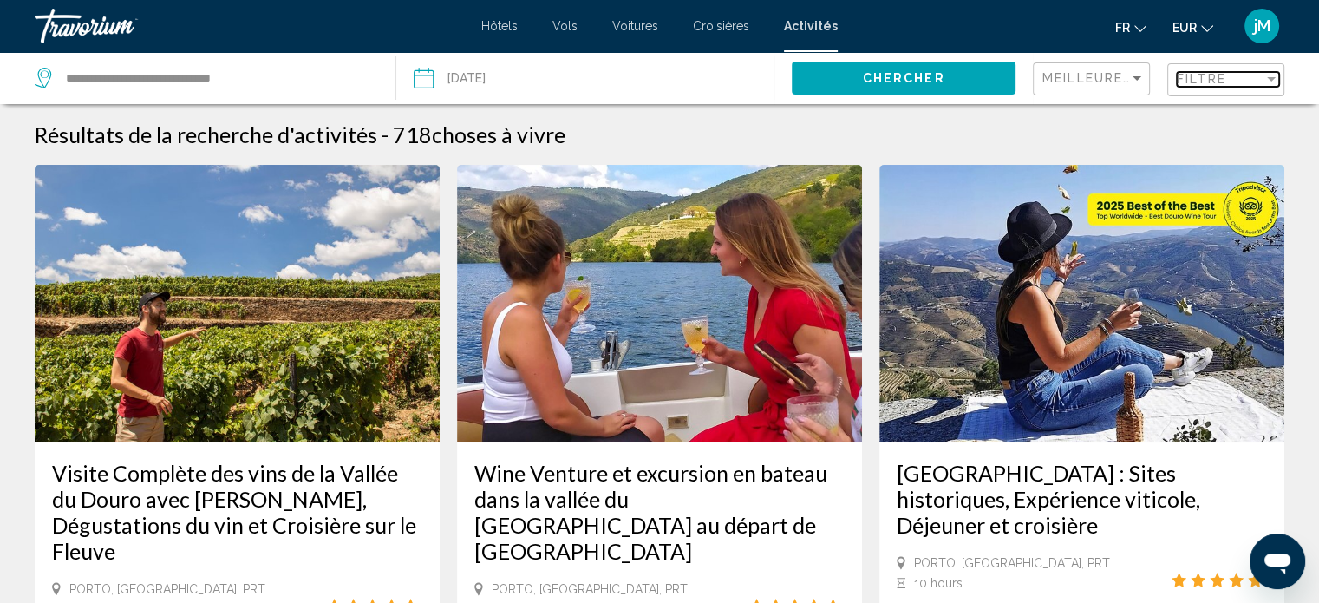
click at [1203, 82] on span "Filtre" at bounding box center [1201, 79] width 49 height 14
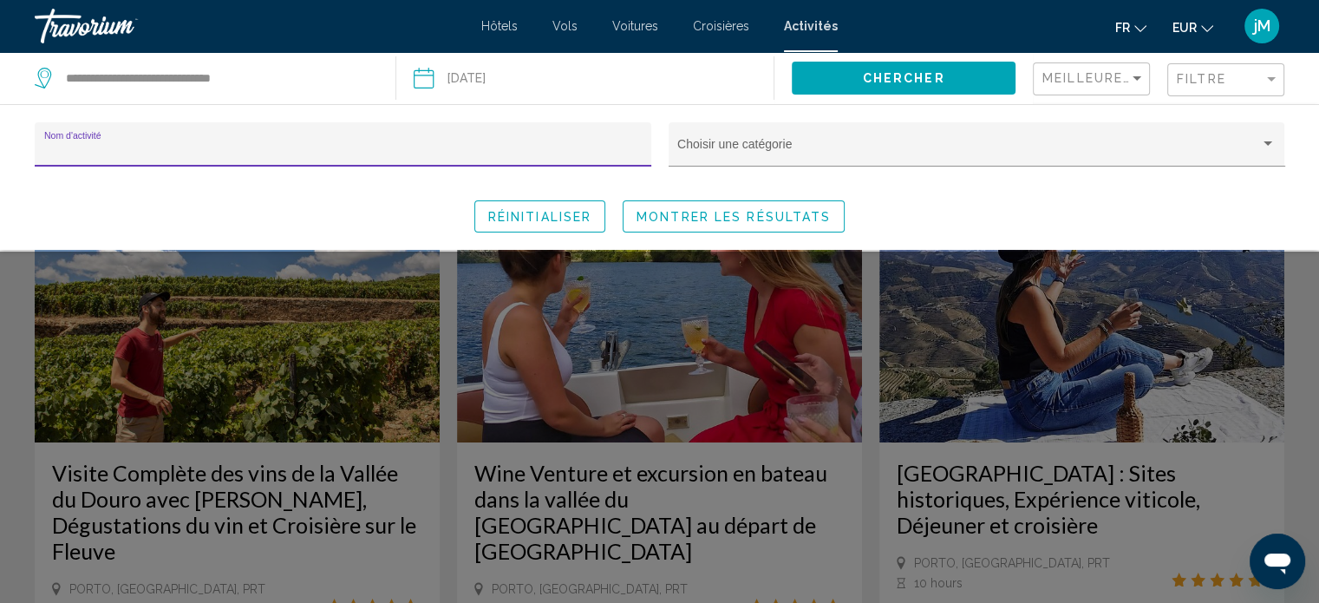
click at [552, 153] on input "Nom d'activité" at bounding box center [343, 151] width 598 height 14
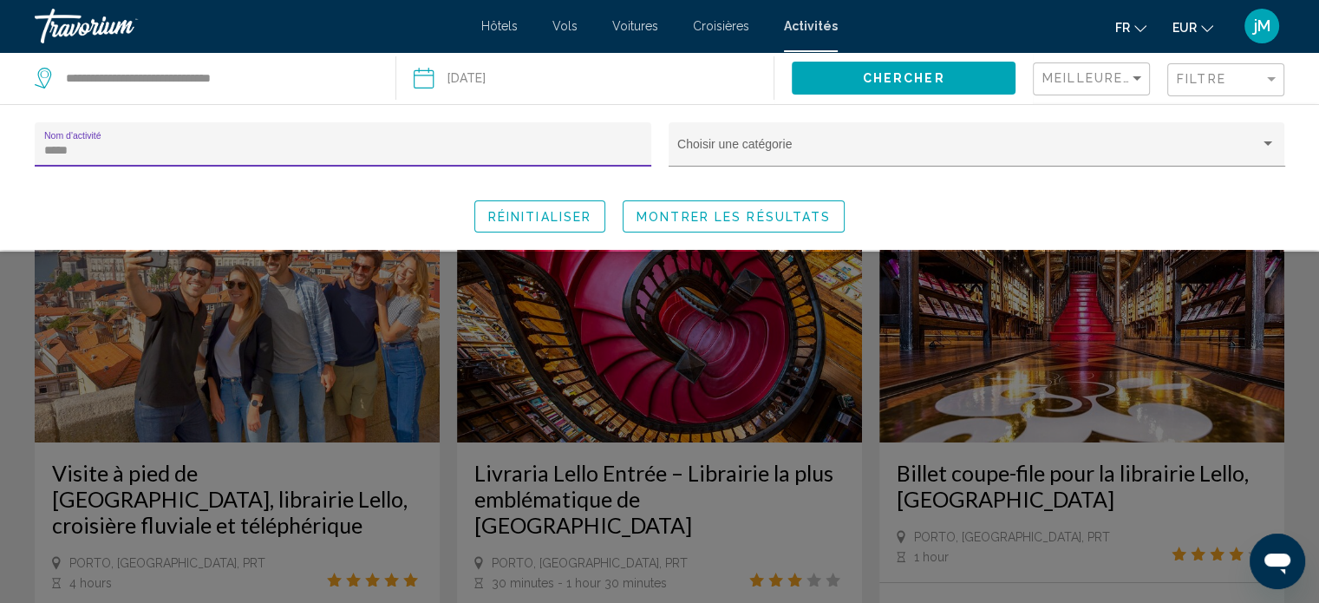
type input "*****"
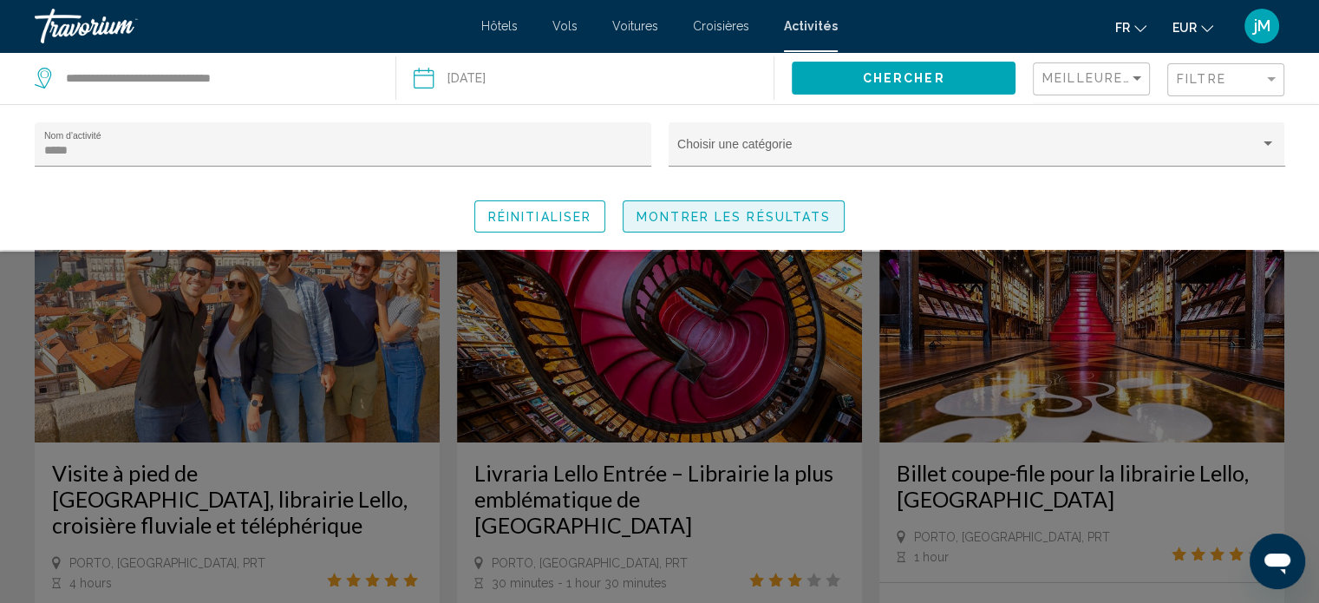
click at [776, 213] on span "Montrer les résultats" at bounding box center [733, 217] width 194 height 14
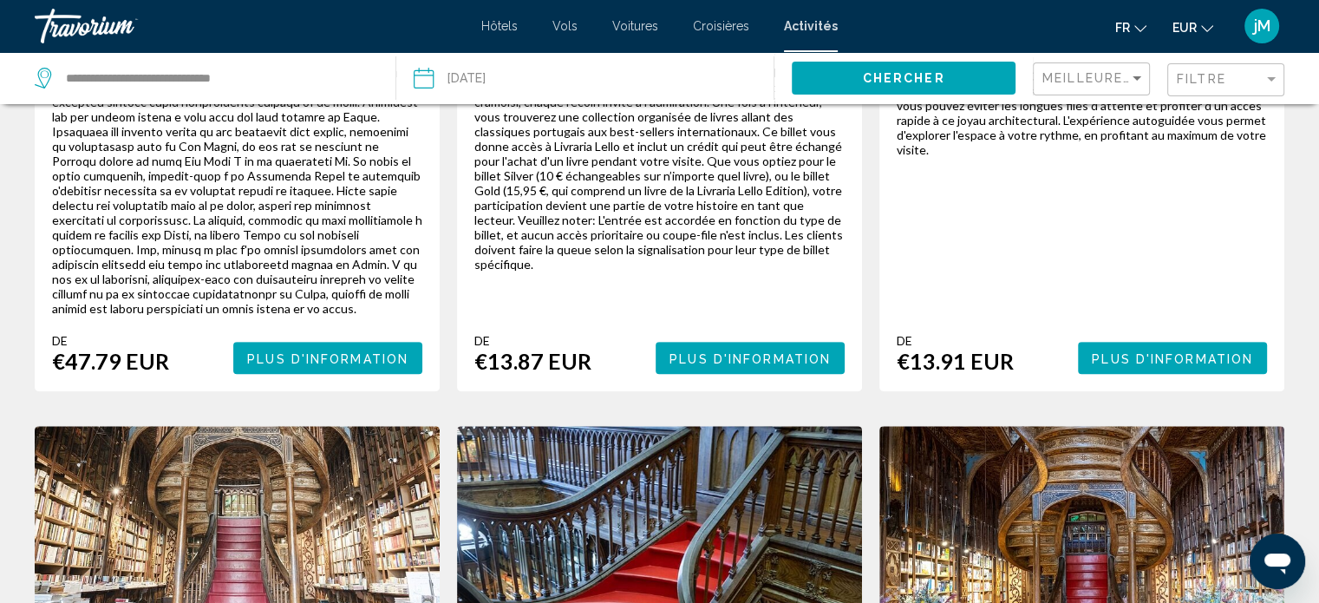
scroll to position [578, 0]
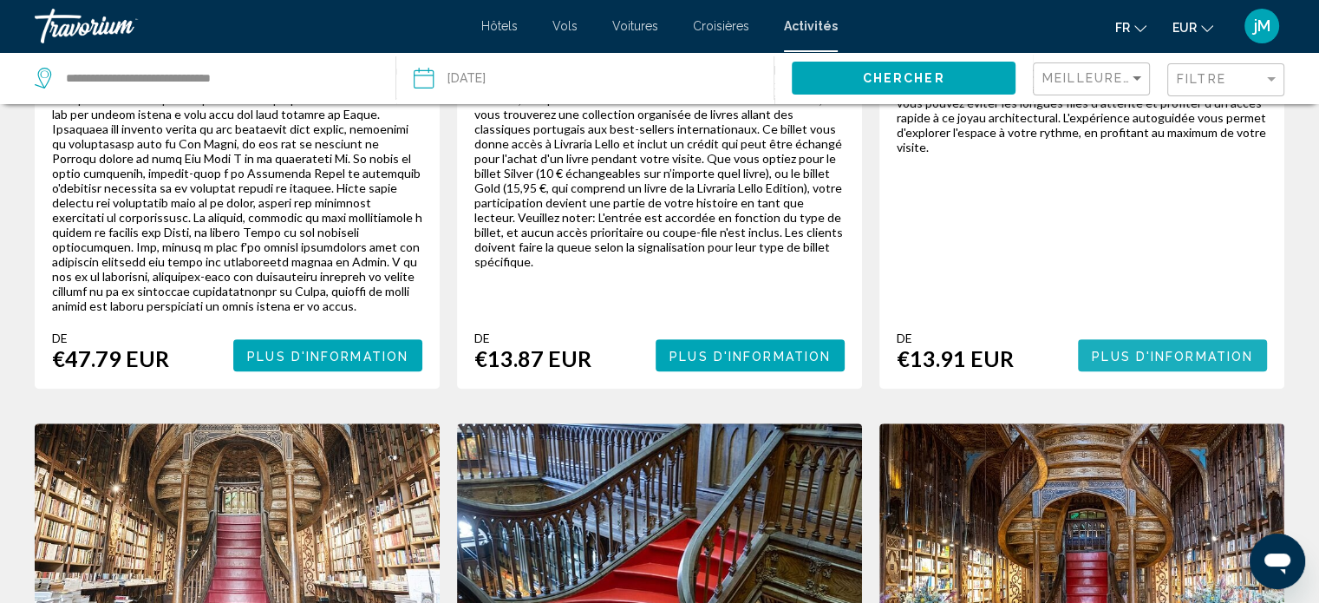
click at [1136, 339] on button "Plus d'information" at bounding box center [1172, 355] width 189 height 32
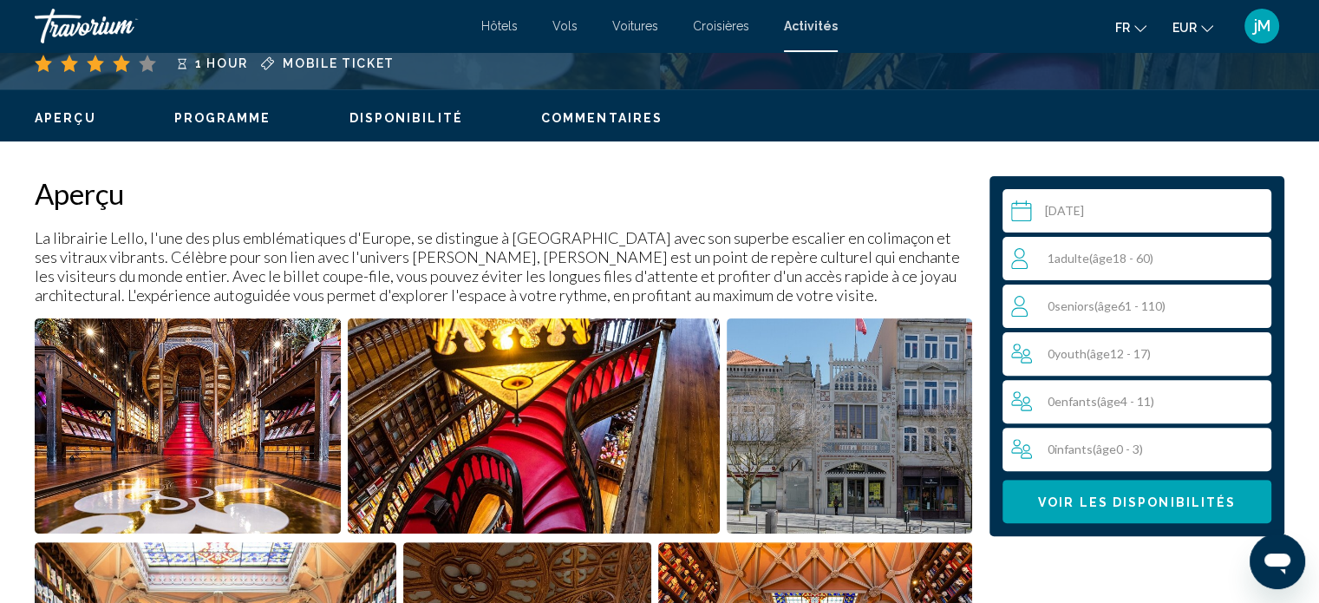
scroll to position [486, 0]
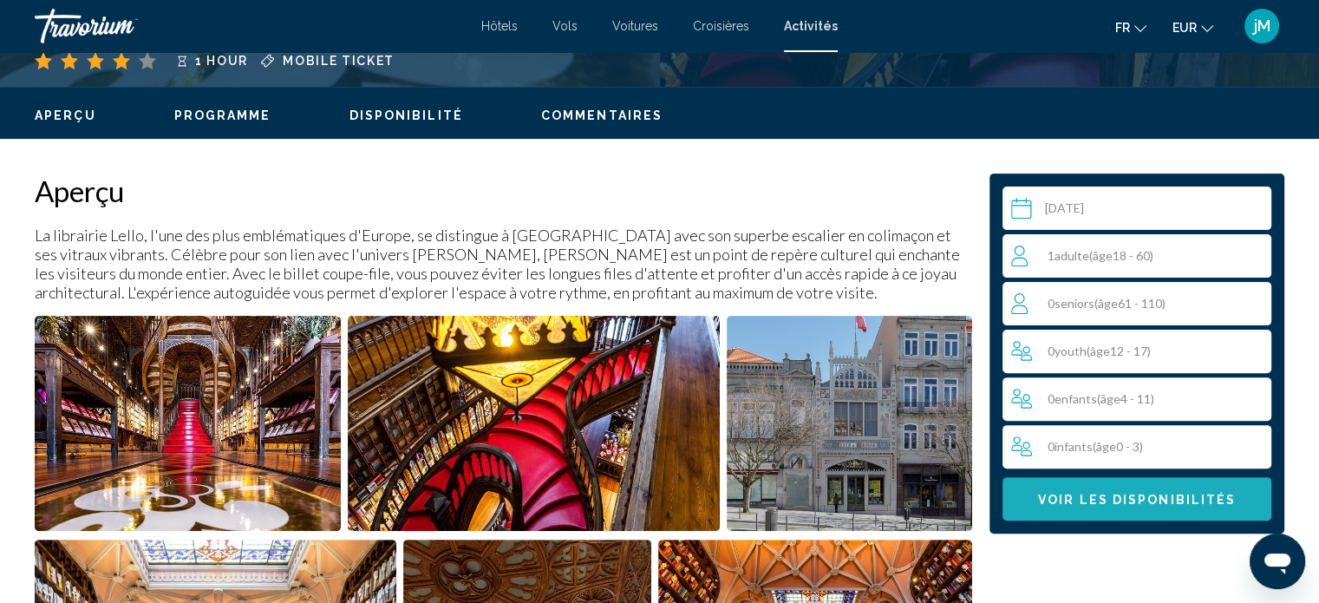
click at [1160, 495] on span "Voir les disponibilités" at bounding box center [1137, 500] width 198 height 14
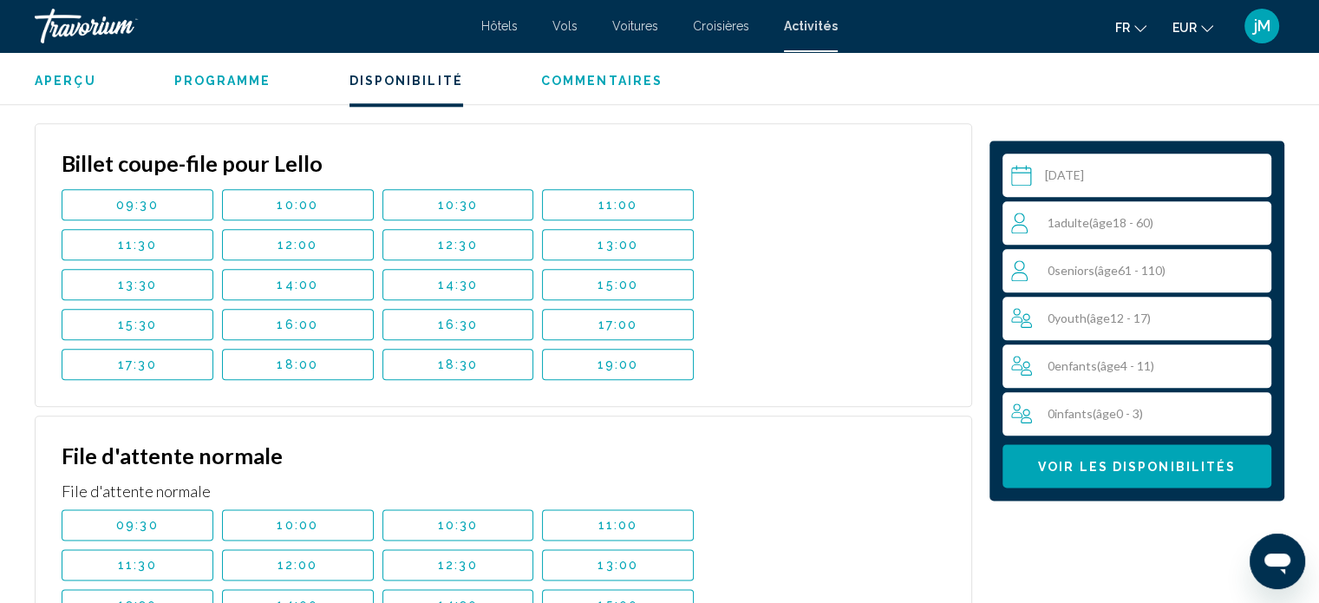
scroll to position [2010, 0]
click at [346, 239] on button "12:00" at bounding box center [298, 245] width 152 height 31
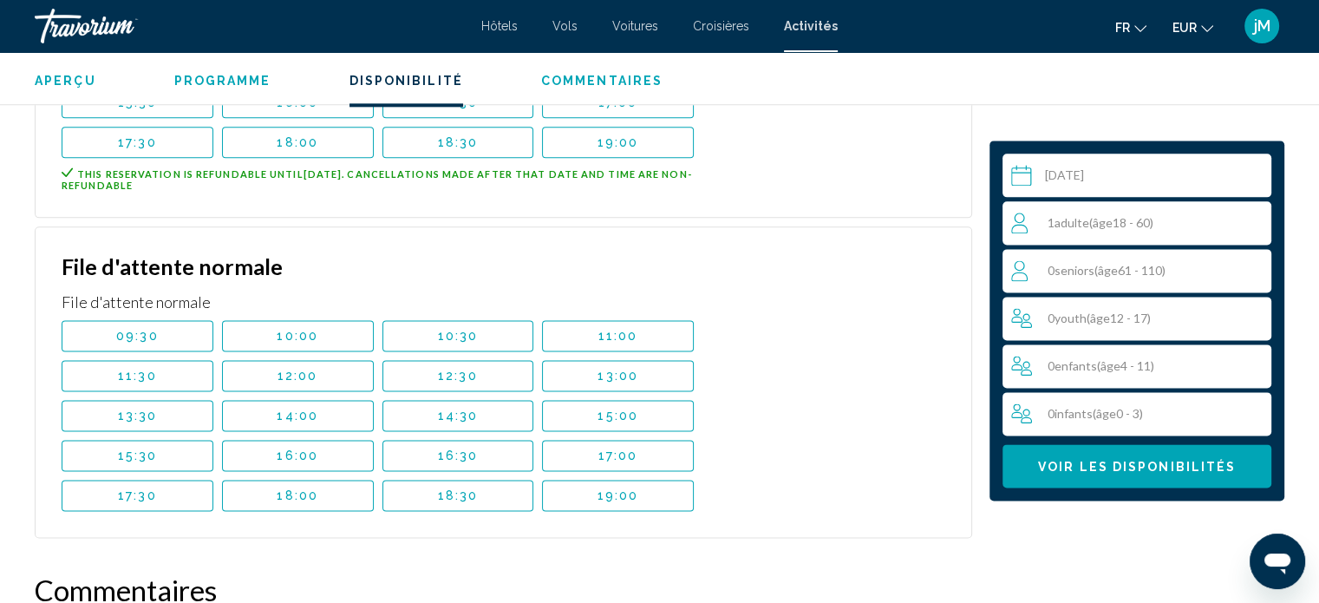
scroll to position [2246, 0]
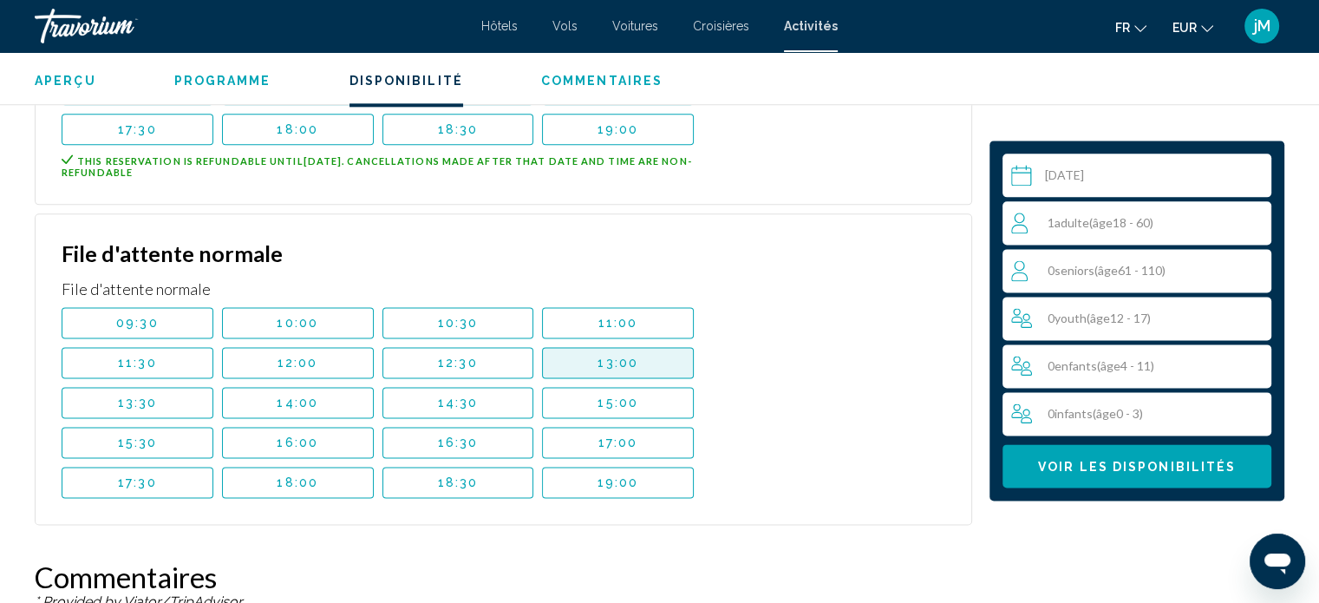
click at [605, 366] on span "13:00" at bounding box center [617, 363] width 41 height 14
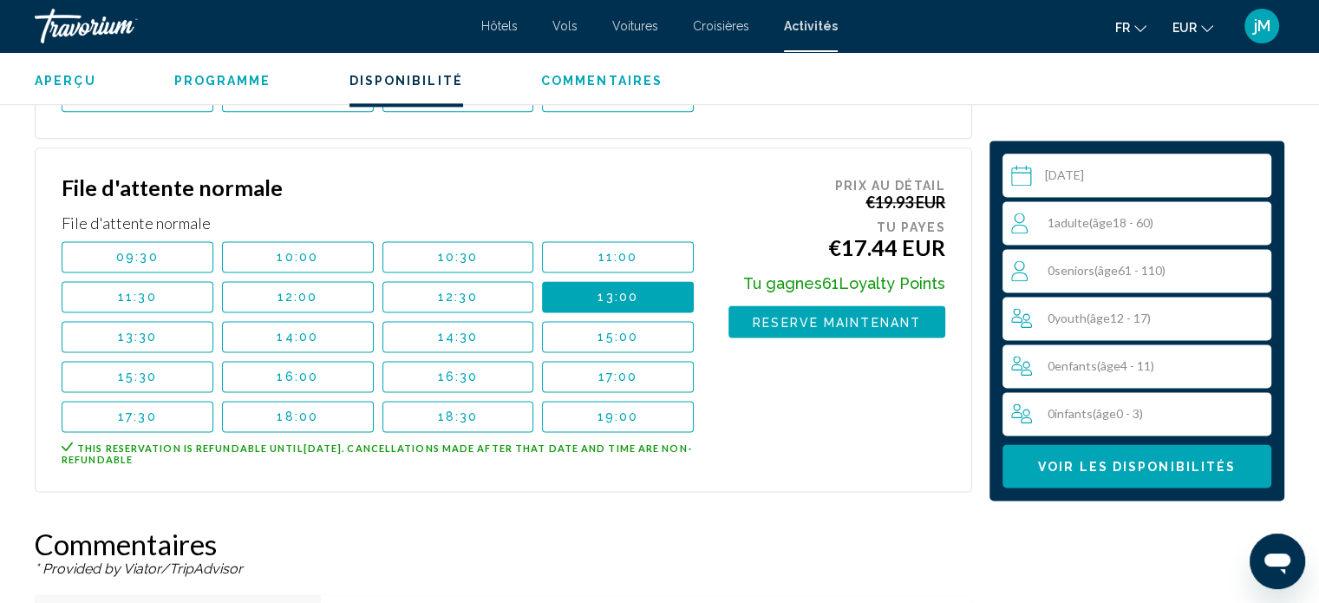
scroll to position [2275, 0]
